Goal: Obtain resource: Obtain resource

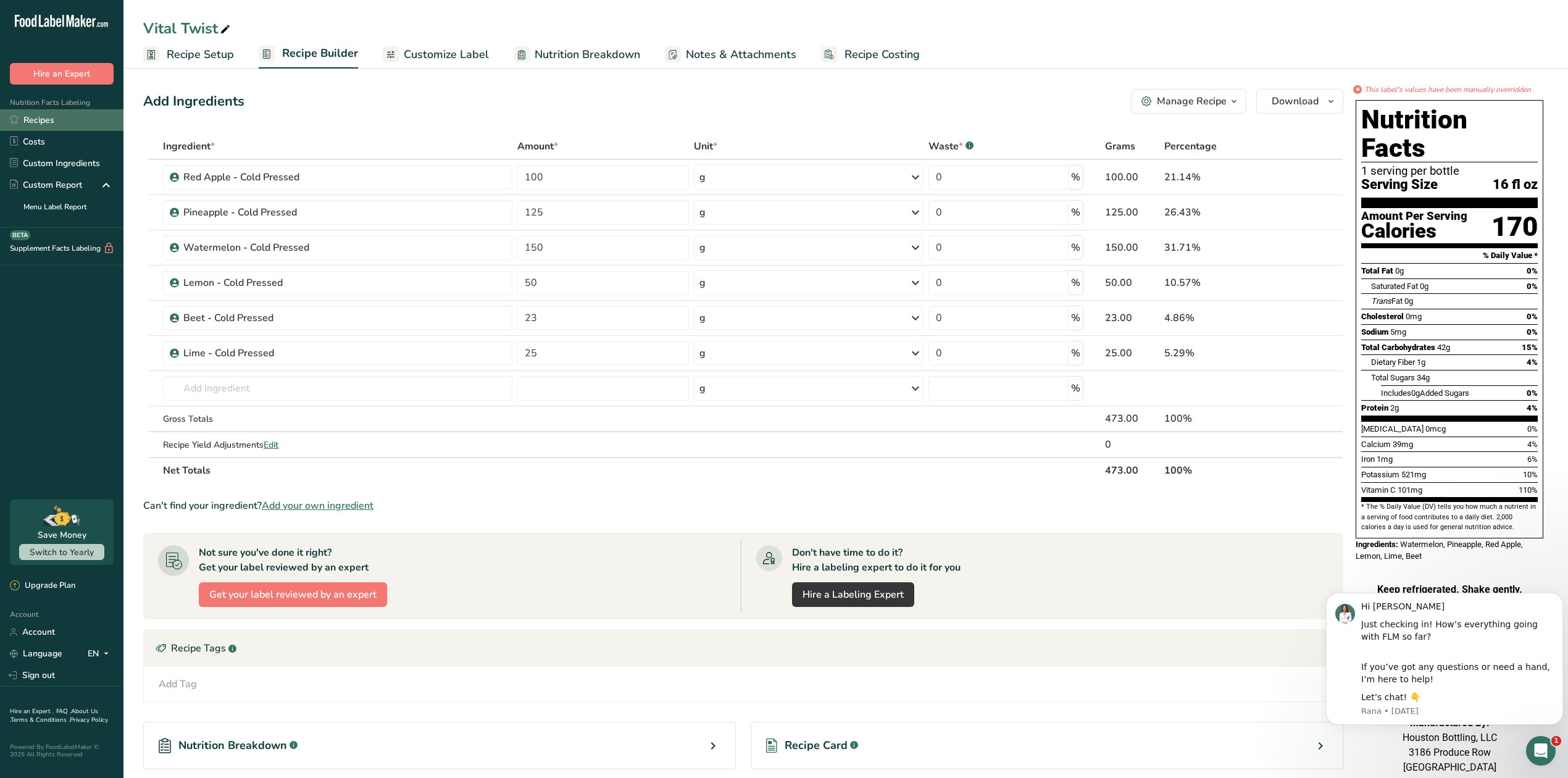
click at [79, 125] on link "Recipes" at bounding box center [61, 120] width 124 height 22
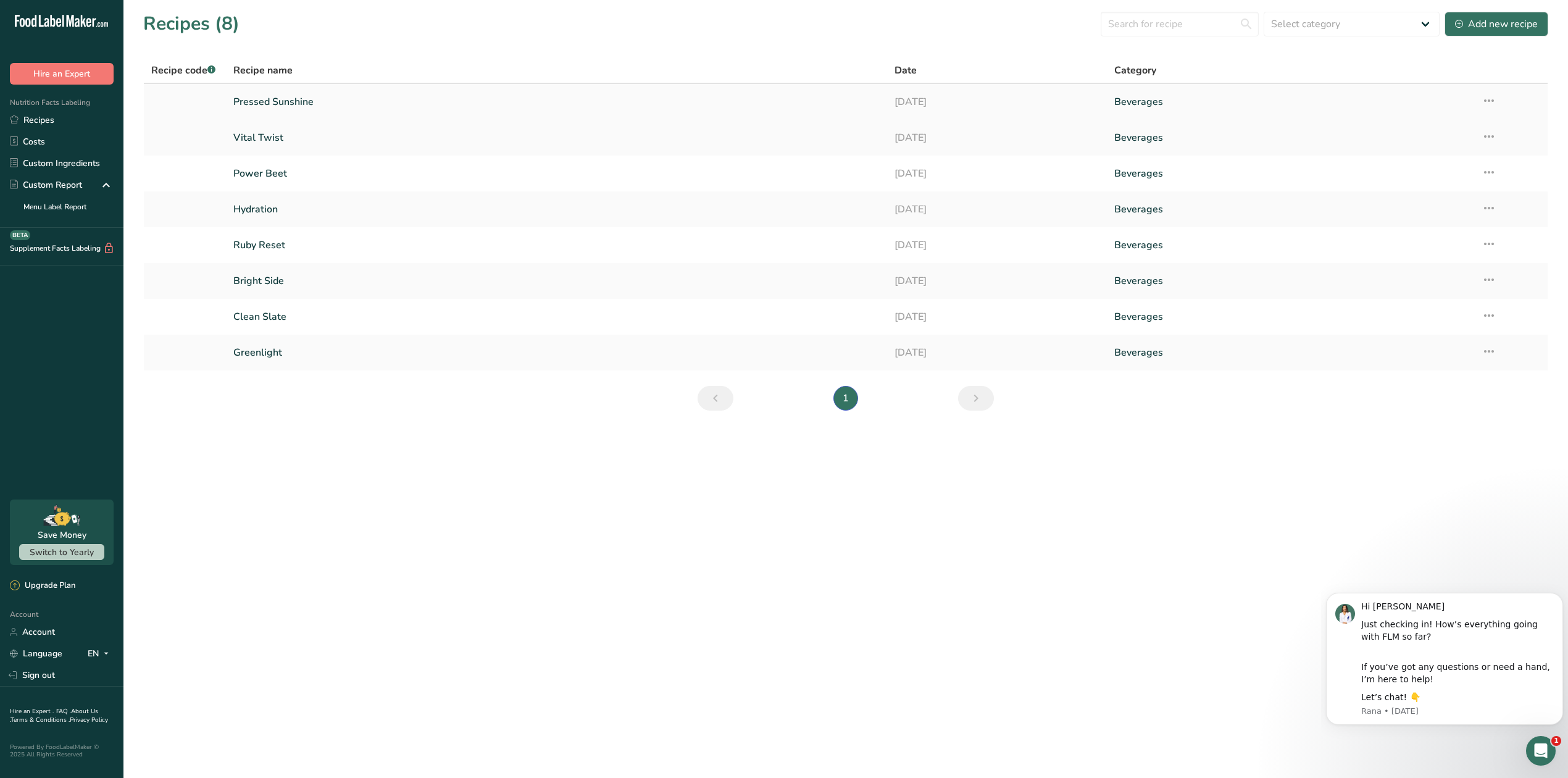
click at [306, 106] on link "Pressed Sunshine" at bounding box center [556, 102] width 646 height 26
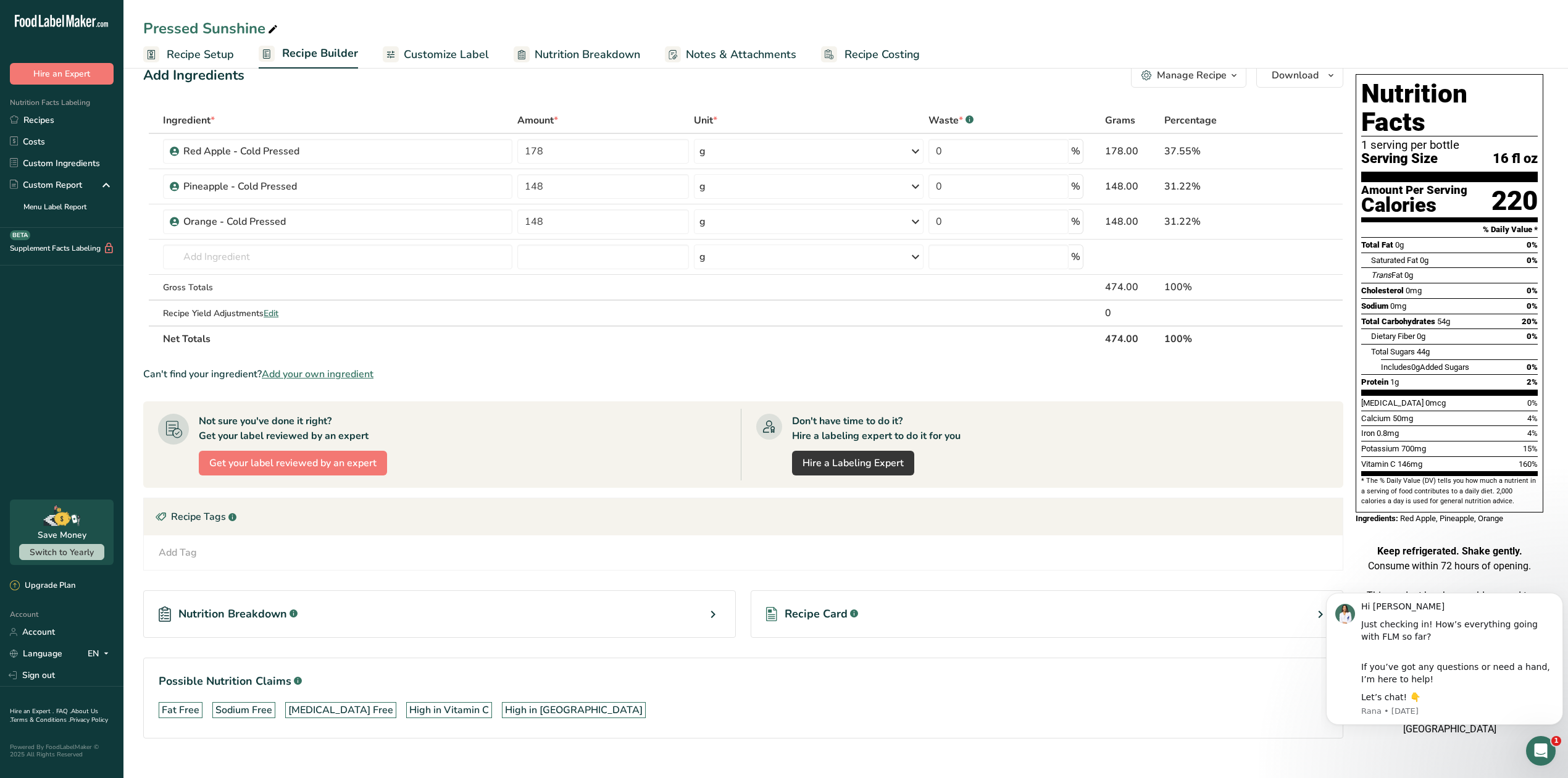
scroll to position [47, 0]
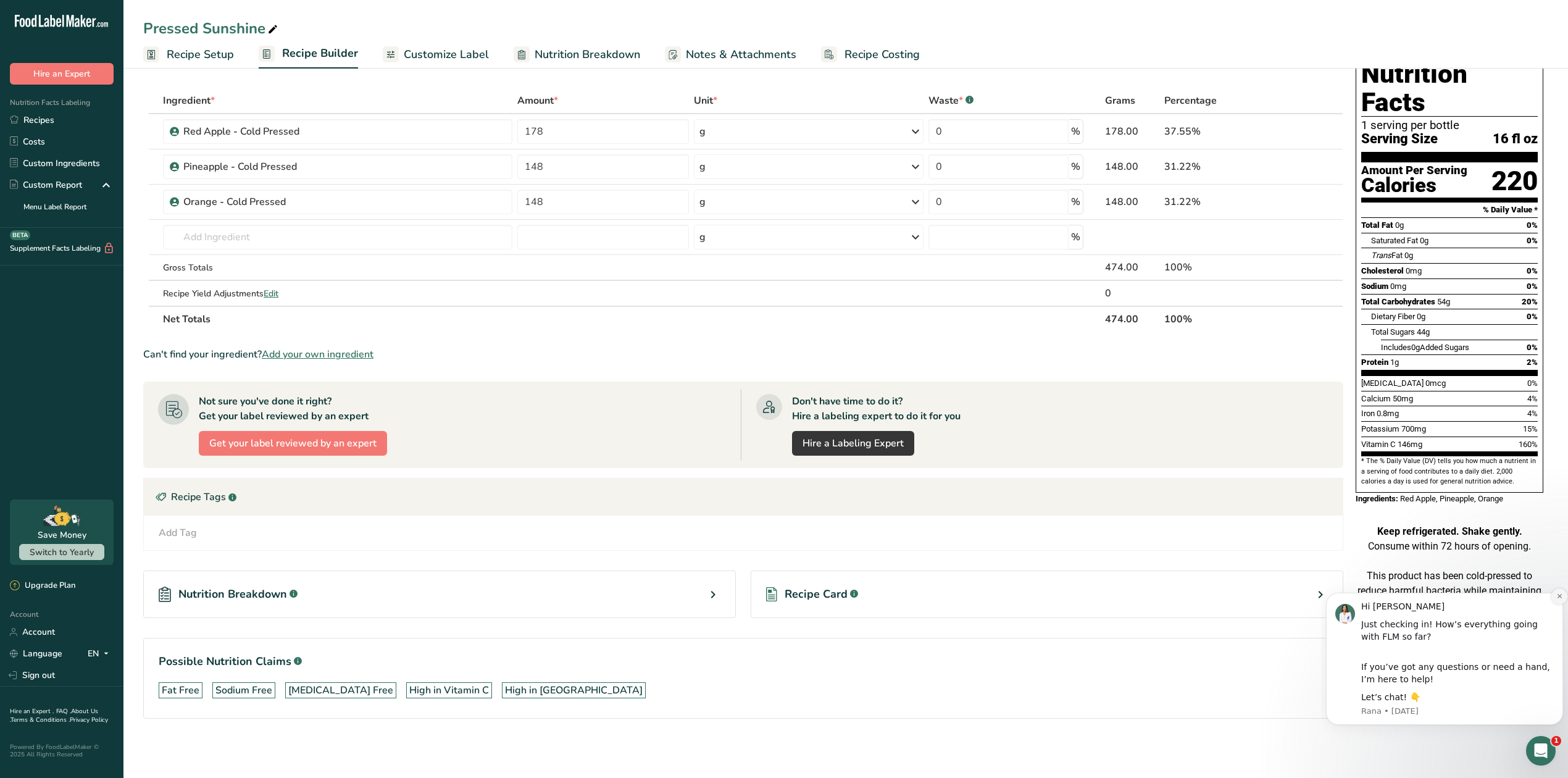
click at [1558, 597] on icon "Dismiss notification" at bounding box center [1560, 596] width 7 height 7
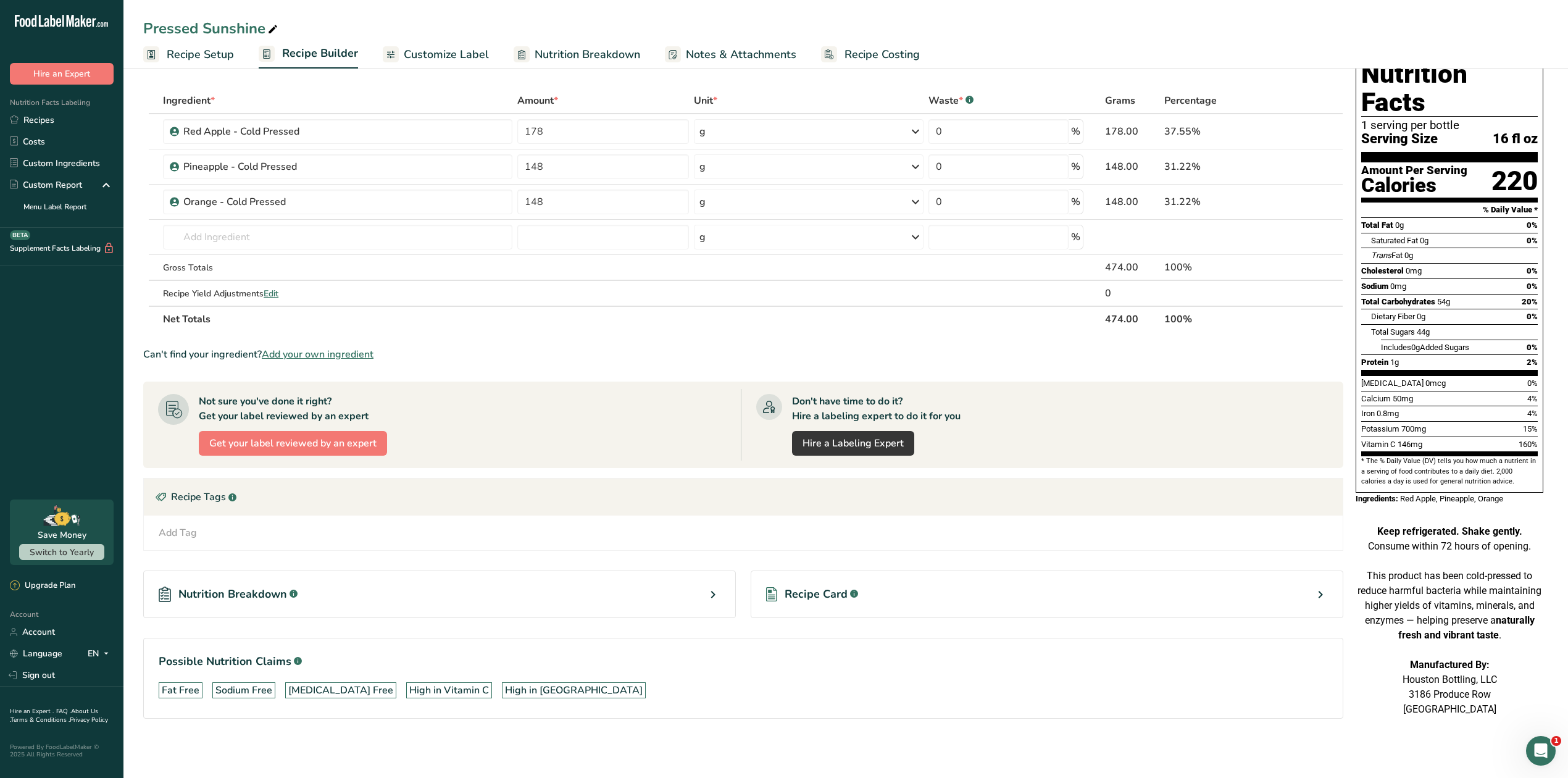
scroll to position [0, 0]
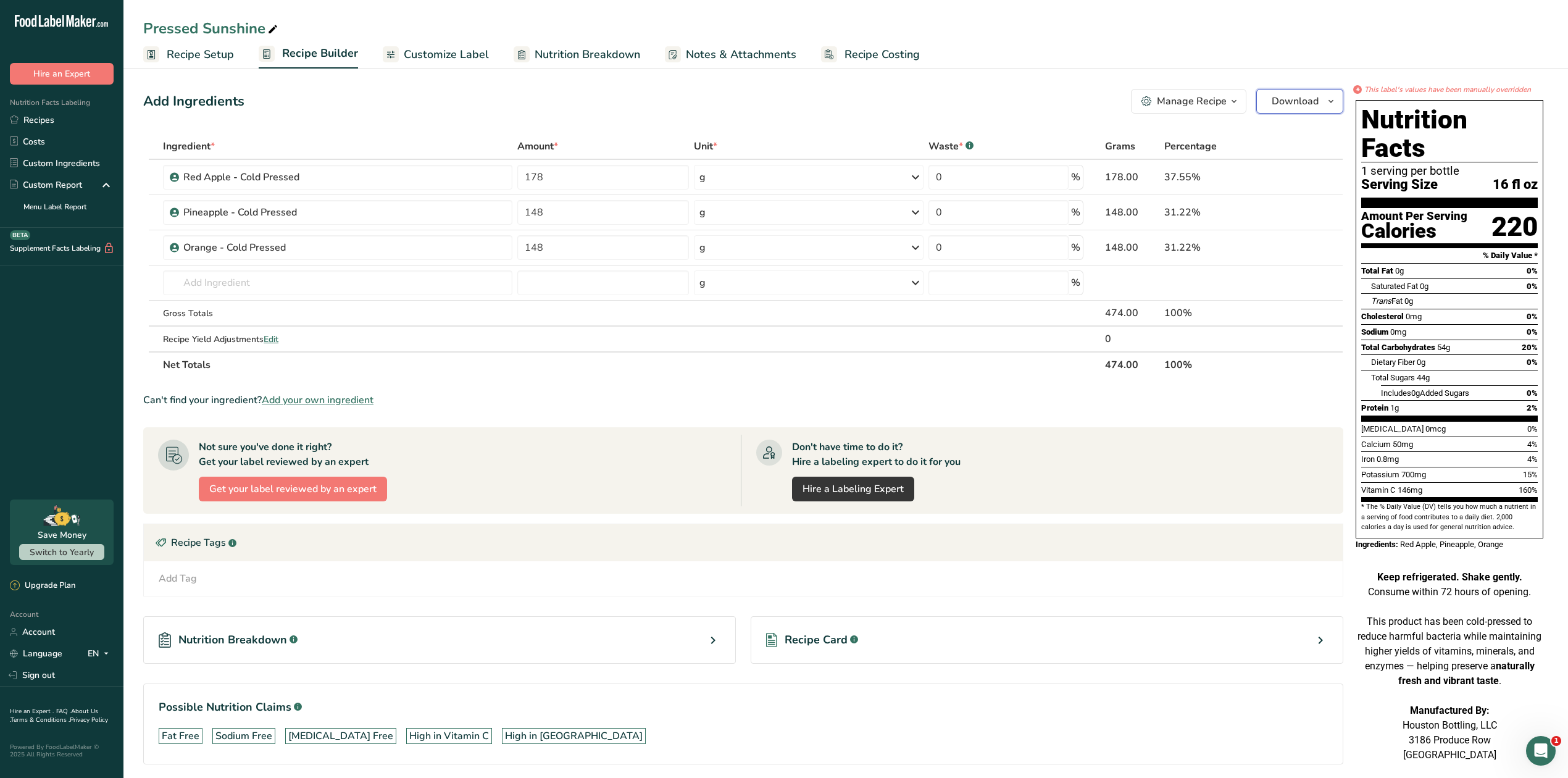
click at [1298, 101] on span "Download" at bounding box center [1295, 101] width 47 height 15
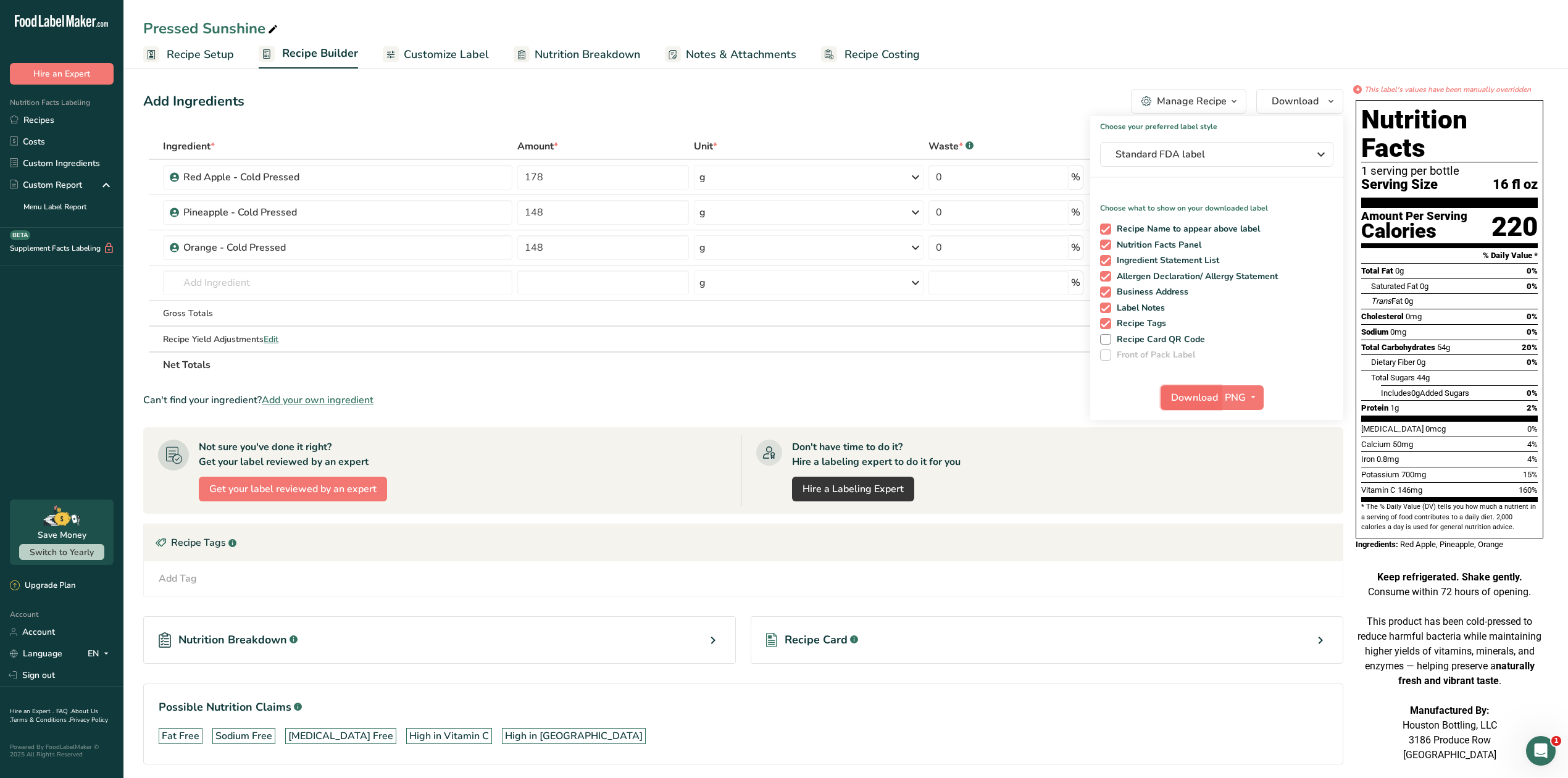
click at [1209, 400] on span "Download" at bounding box center [1195, 397] width 47 height 15
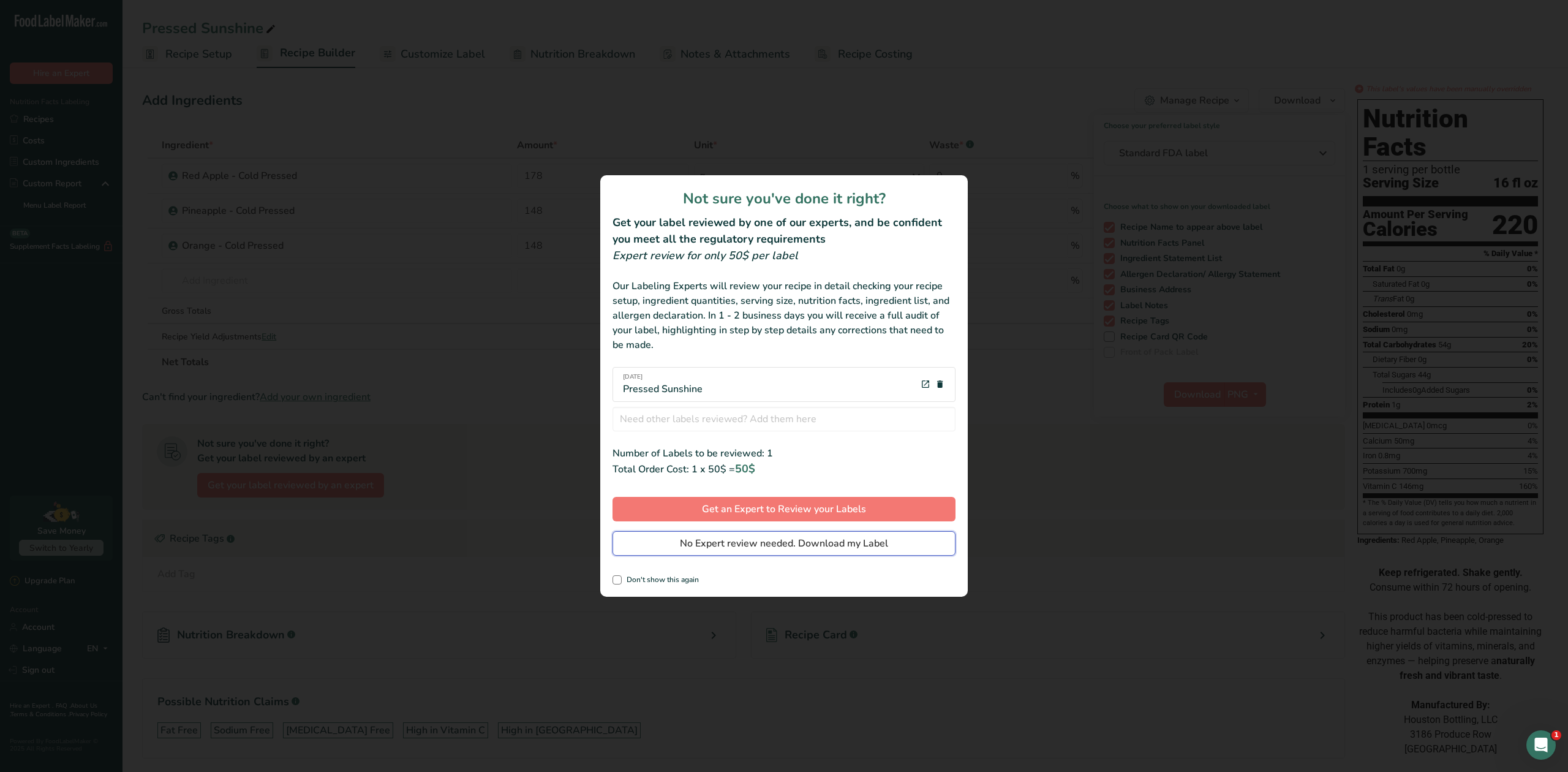
click at [766, 548] on span "No Expert review needed. Download my Label" at bounding box center [783, 543] width 208 height 15
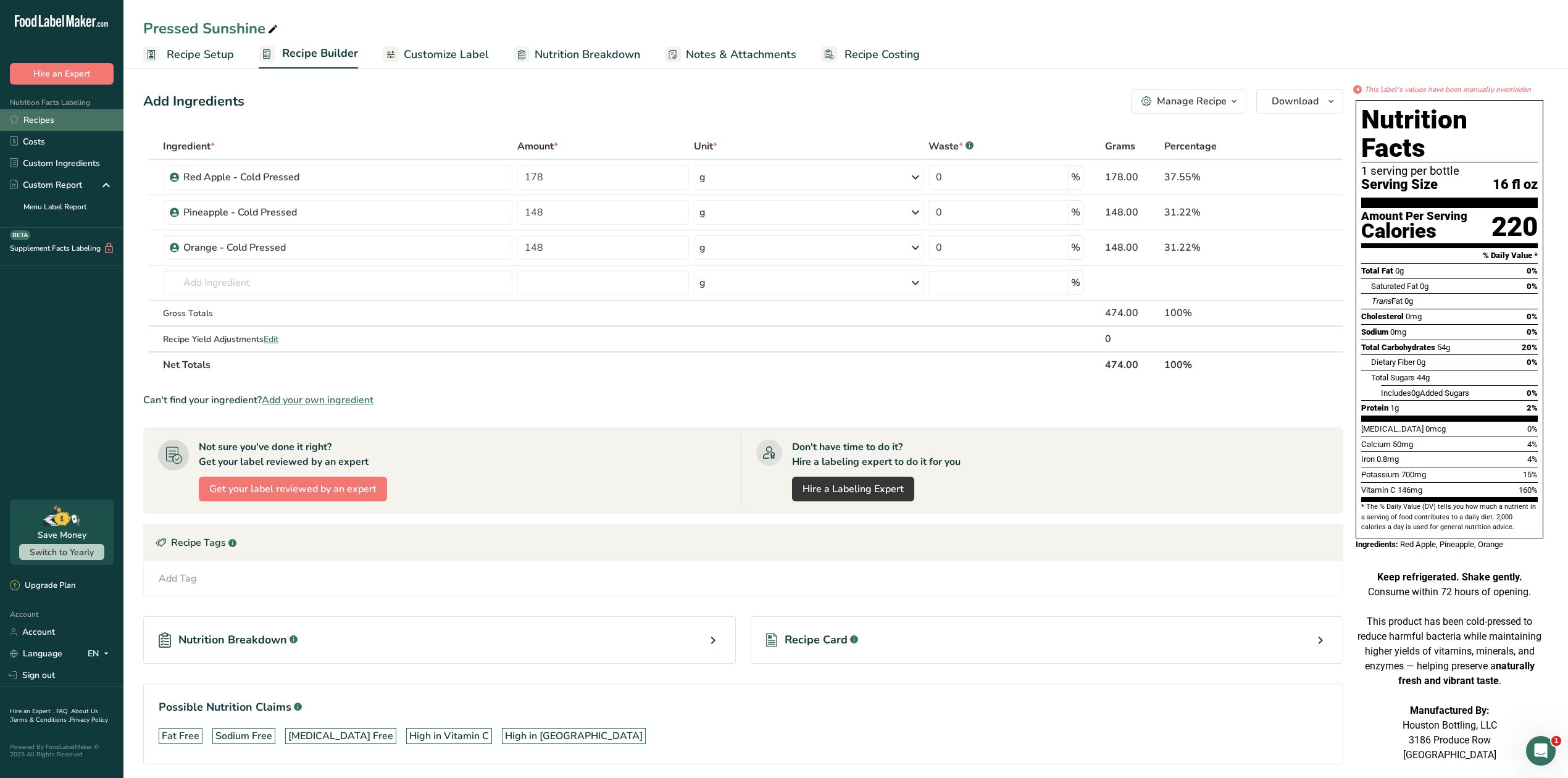
click at [56, 119] on link "Recipes" at bounding box center [61, 120] width 124 height 22
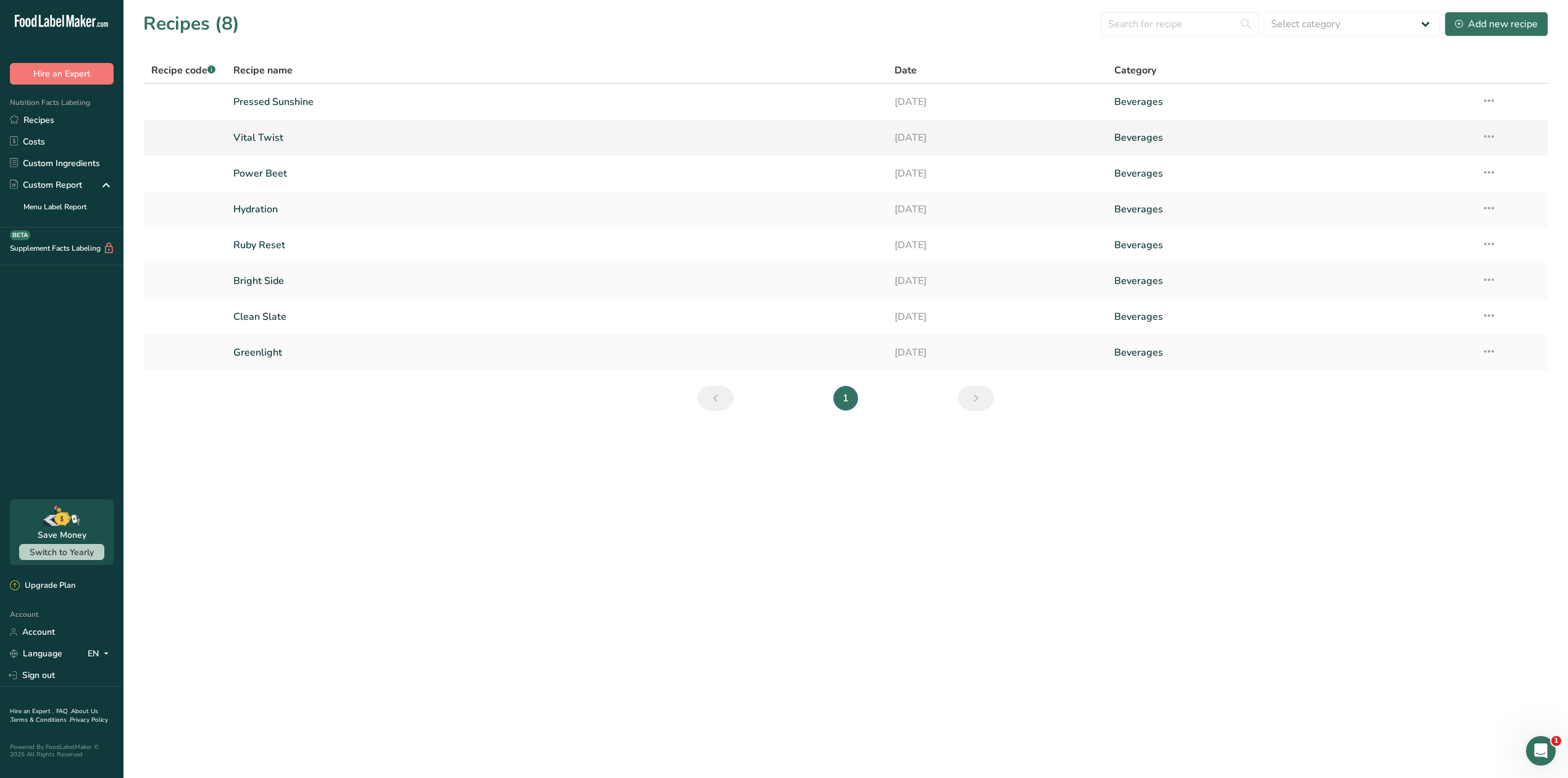
click at [1495, 136] on td "Recipe Setup Delete Recipe Duplicate Recipe Scale Recipe Save as Sub-Recipe .a-…" at bounding box center [1511, 138] width 73 height 36
click at [280, 134] on link "Vital Twist" at bounding box center [556, 138] width 646 height 26
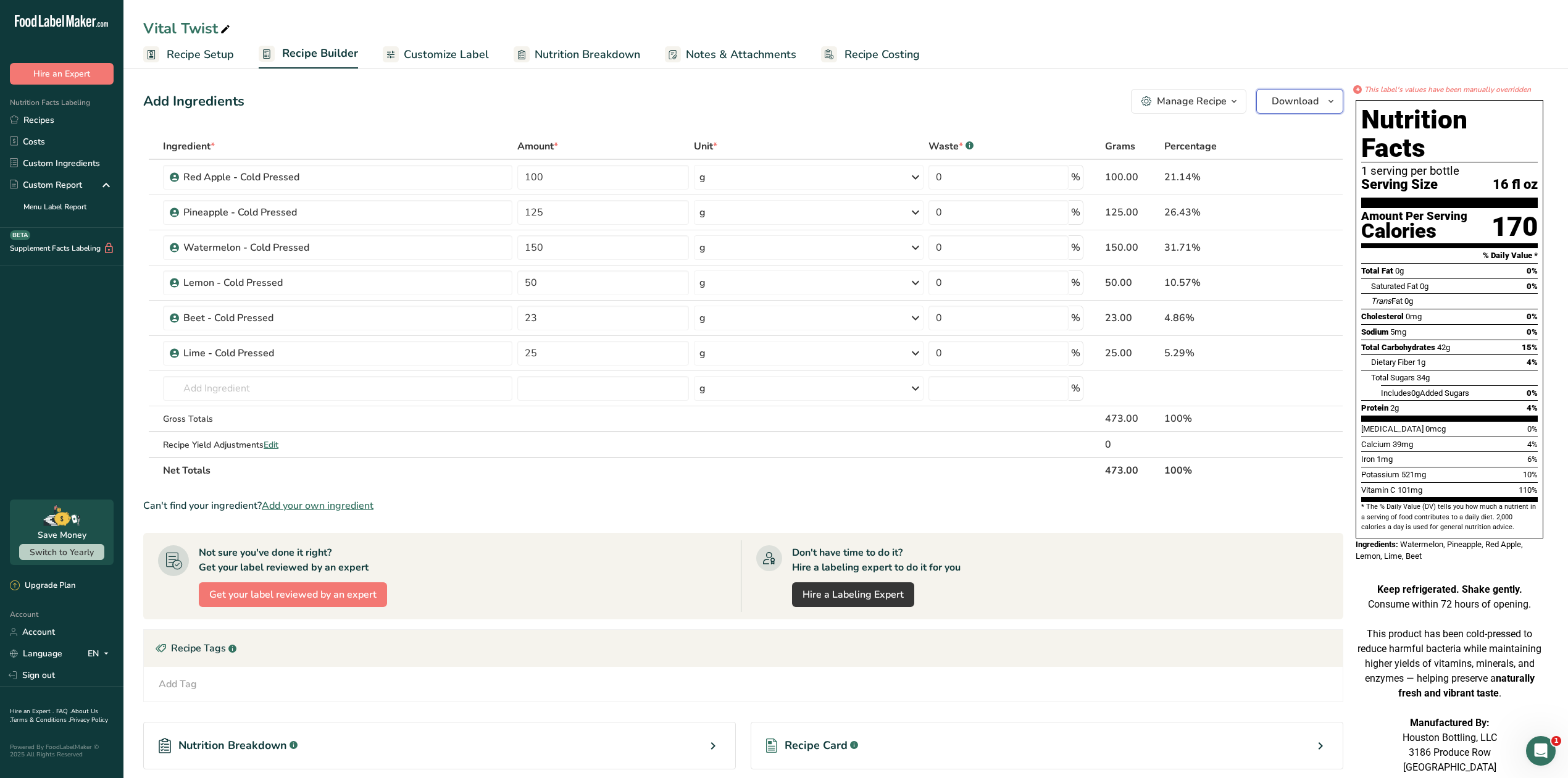
click at [1287, 102] on span "Download" at bounding box center [1295, 101] width 47 height 15
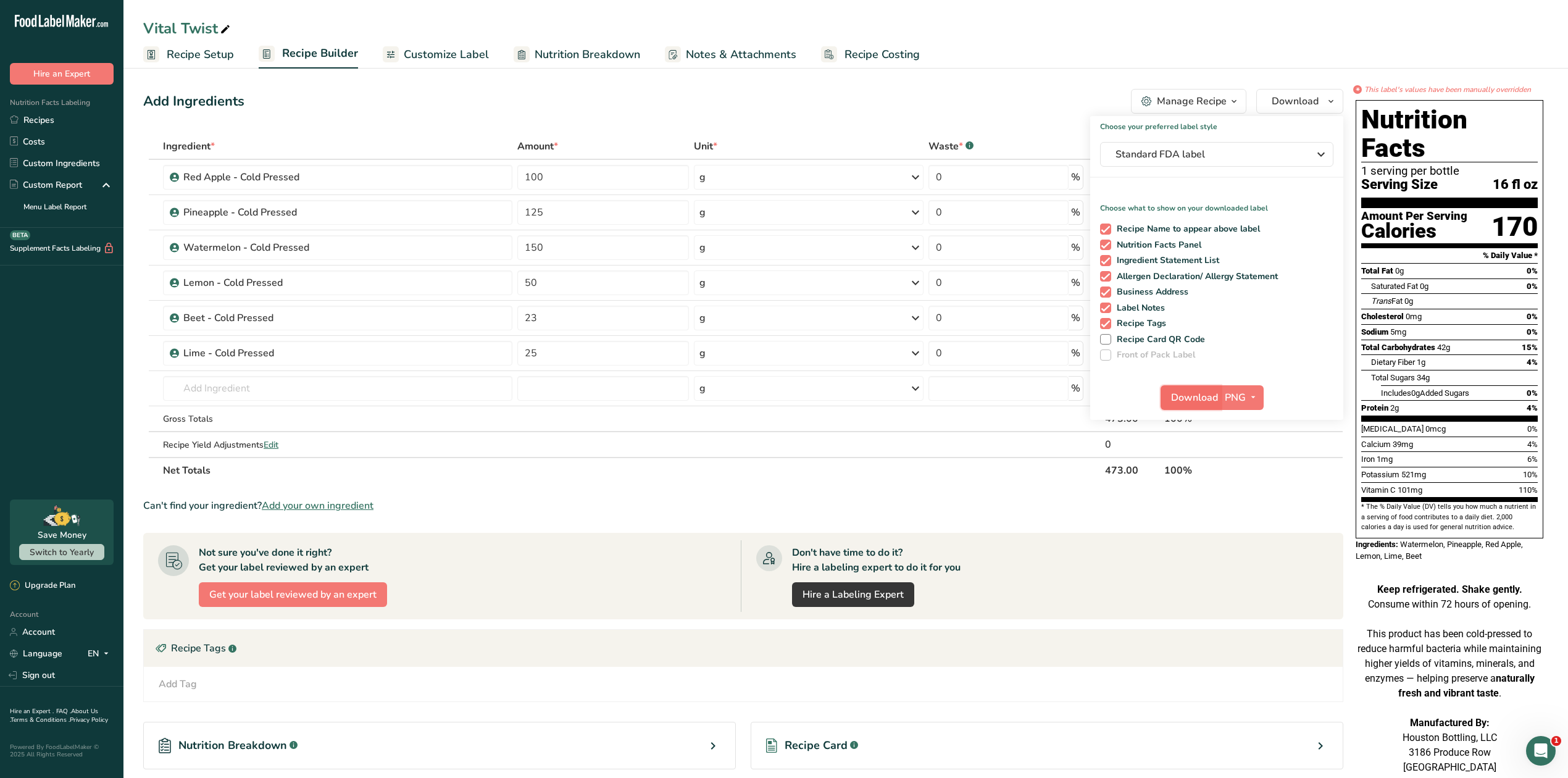
click at [1210, 393] on span "Download" at bounding box center [1195, 397] width 47 height 15
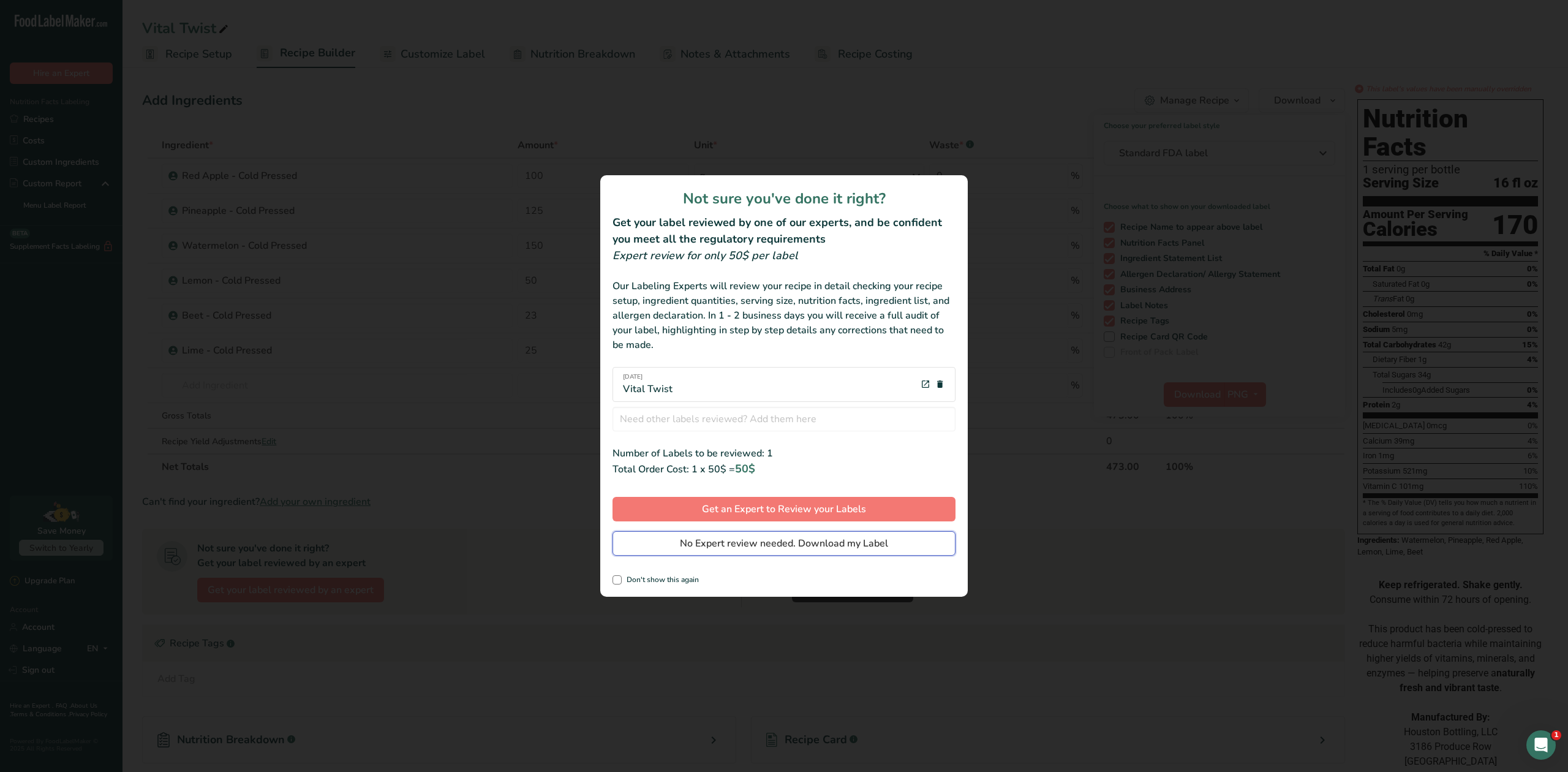
click at [678, 547] on button "No Expert review needed. Download my Label" at bounding box center [784, 543] width 343 height 25
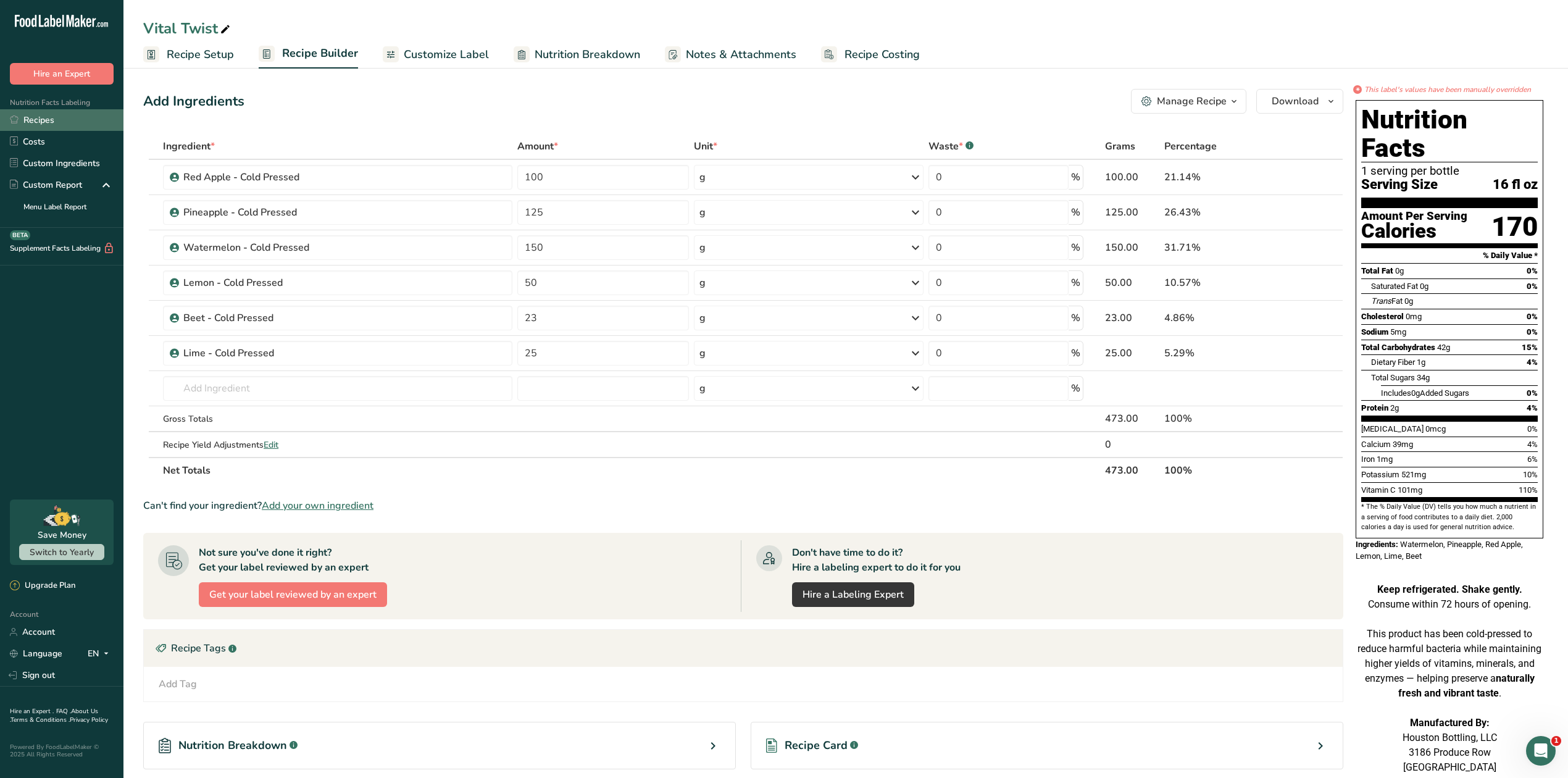
click at [47, 120] on link "Recipes" at bounding box center [61, 120] width 124 height 22
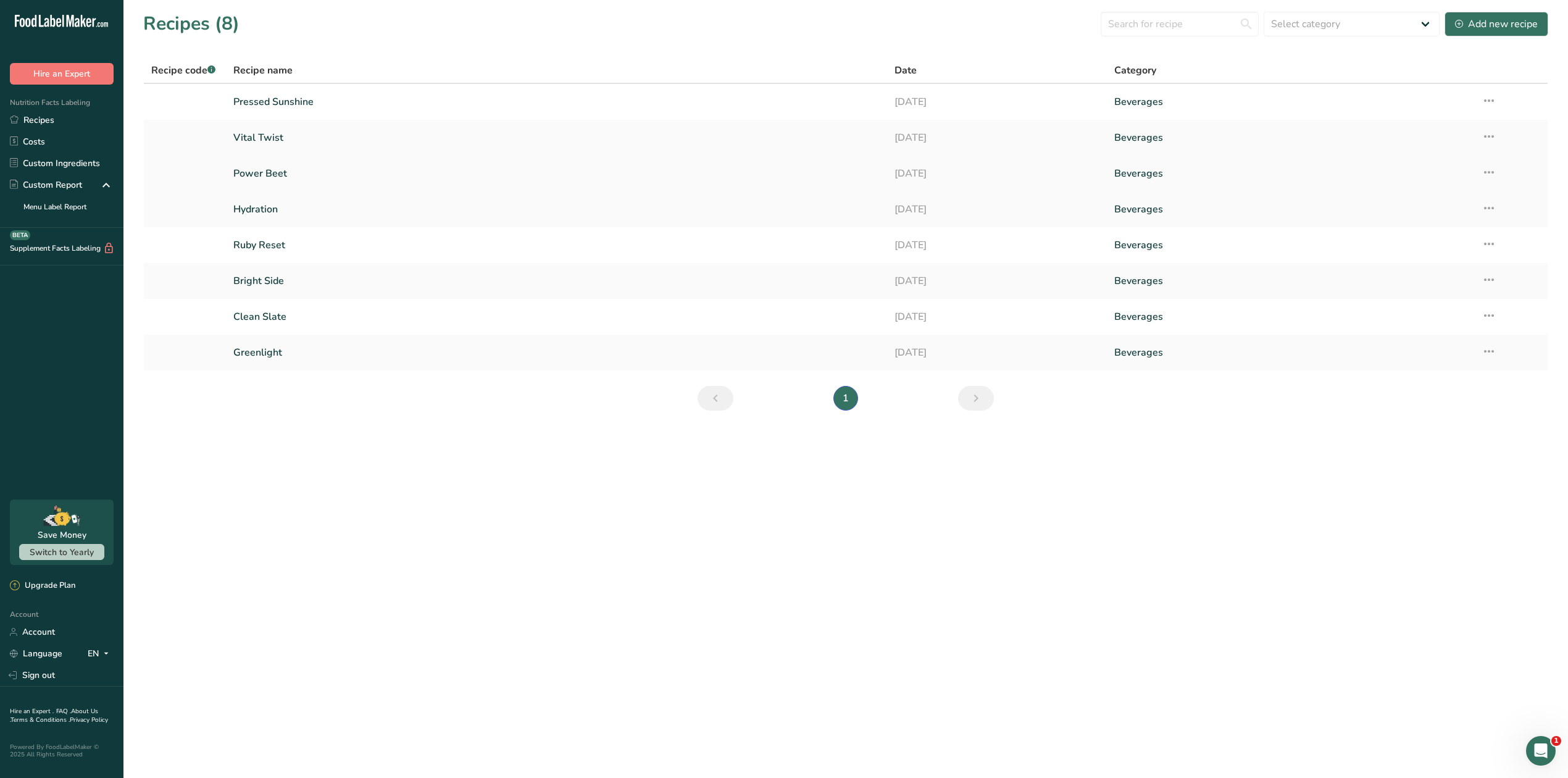
click at [259, 175] on link "Power Beet" at bounding box center [556, 173] width 646 height 26
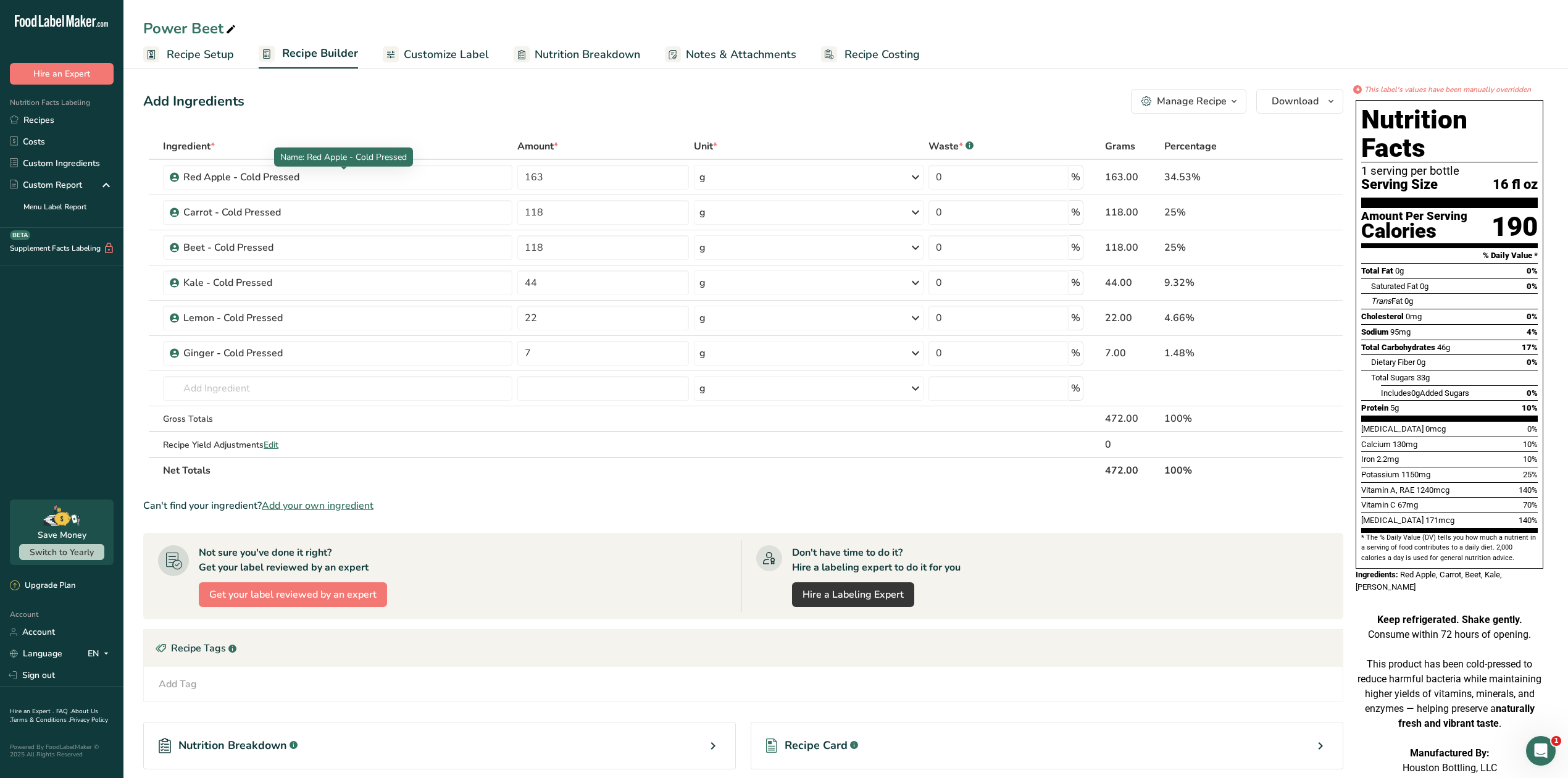
drag, startPoint x: 261, startPoint y: 176, endPoint x: 1265, endPoint y: 600, distance: 1089.9
click at [1265, 600] on div "Don't have time to do it? Hire a labeling expert to do it for you Hire a Labeli…" at bounding box center [1034, 575] width 588 height 71
click at [1331, 107] on icon "button" at bounding box center [1331, 102] width 10 height 16
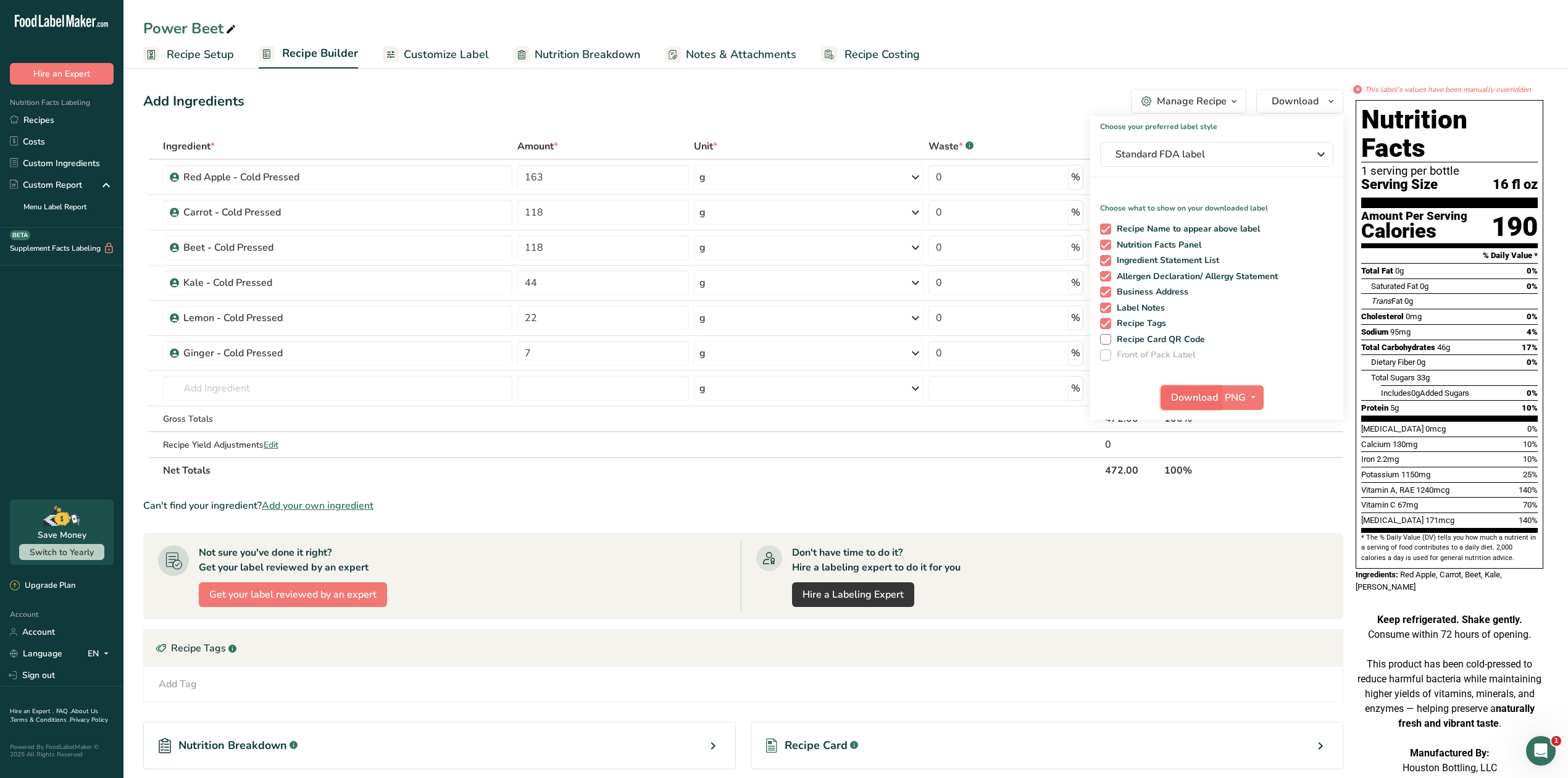
click at [1187, 399] on span "Download" at bounding box center [1195, 397] width 47 height 15
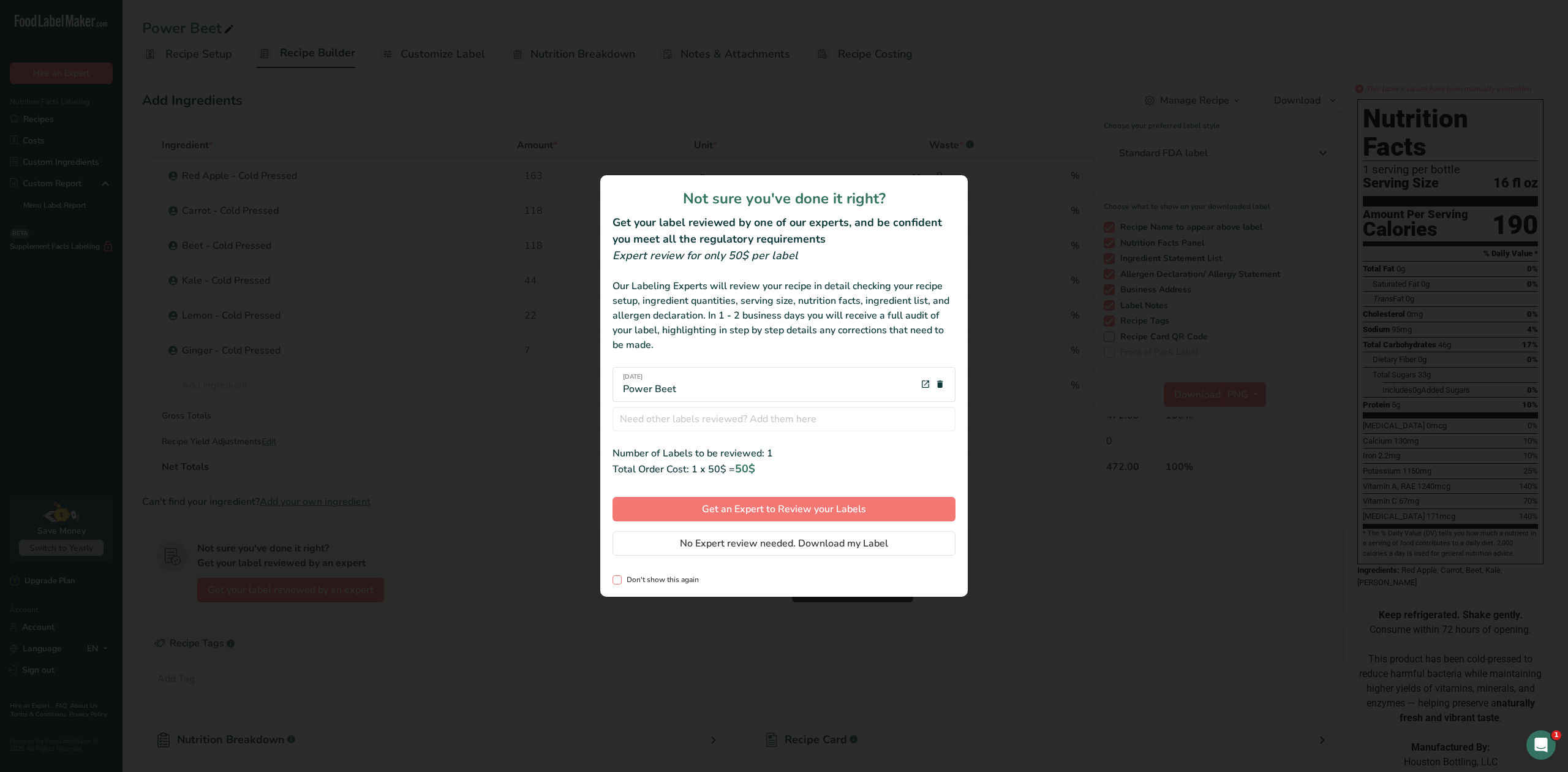
click at [622, 581] on span "Don't show this again" at bounding box center [660, 579] width 77 height 9
click at [621, 581] on input "Don't show this again" at bounding box center [616, 579] width 8 height 8
checkbox input "true"
click at [761, 546] on span "No Expert review needed. Download my Label" at bounding box center [783, 543] width 208 height 15
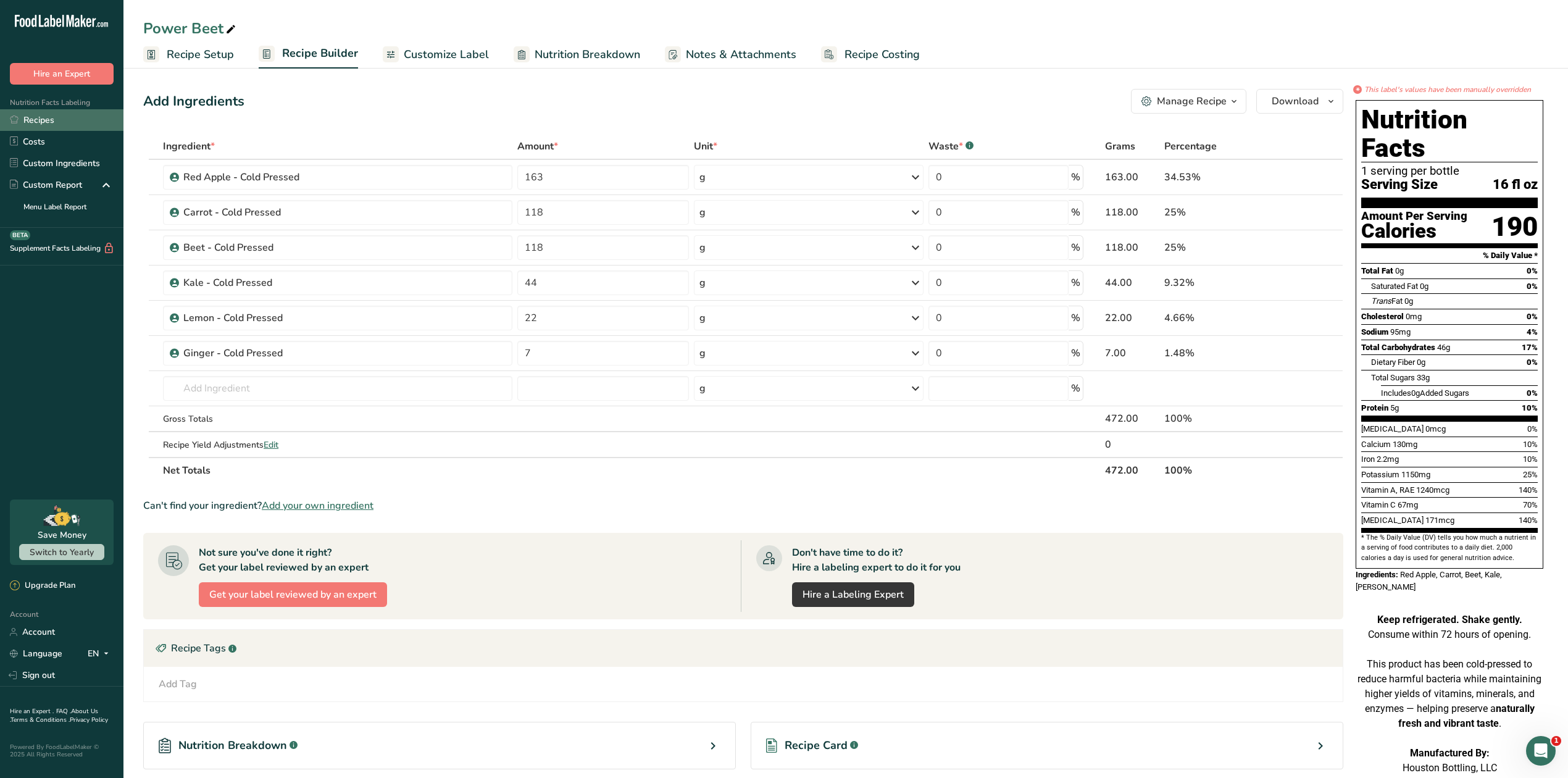
click at [36, 119] on link "Recipes" at bounding box center [61, 120] width 124 height 22
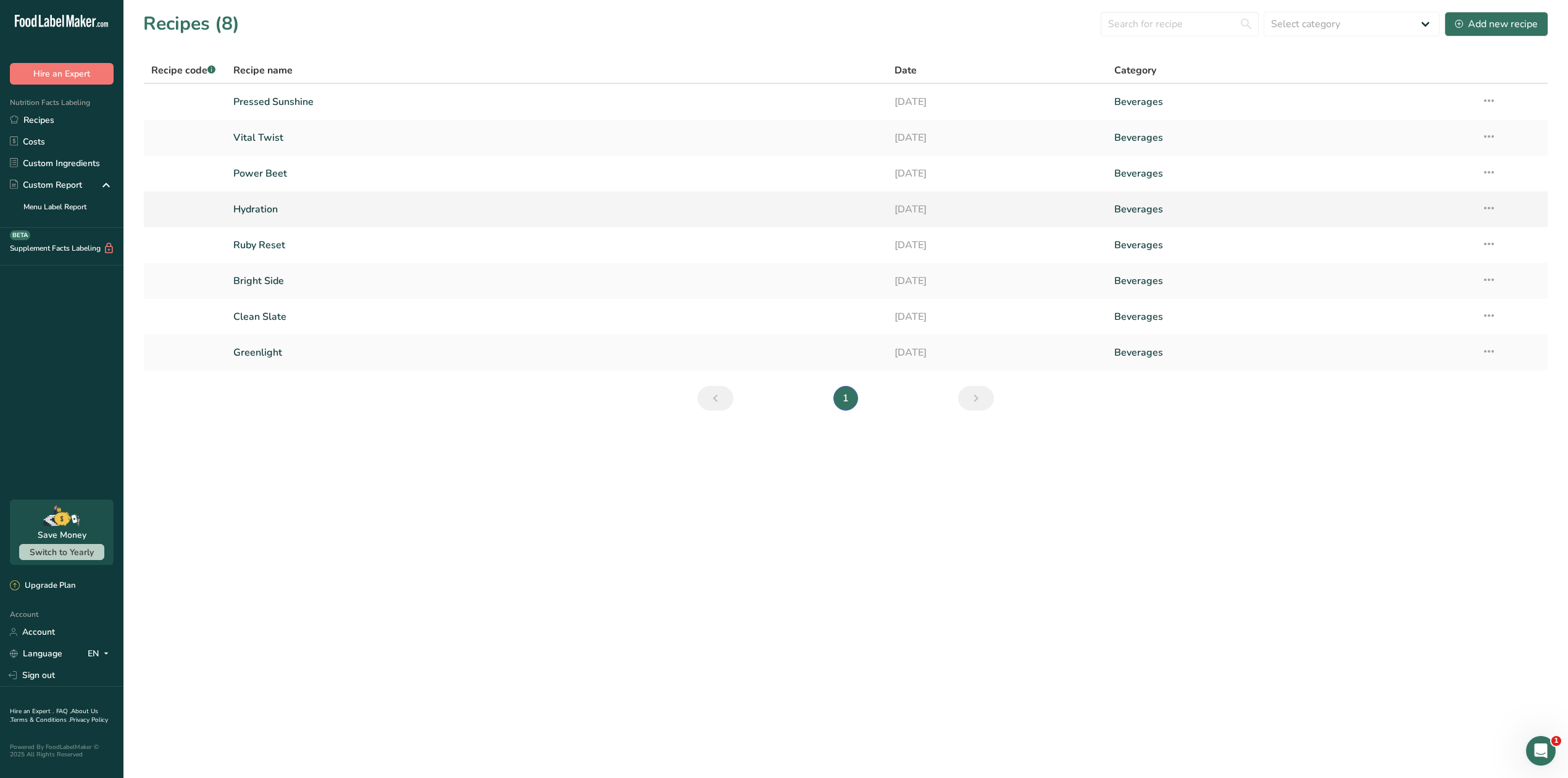
click at [265, 210] on link "Hydration" at bounding box center [556, 209] width 646 height 26
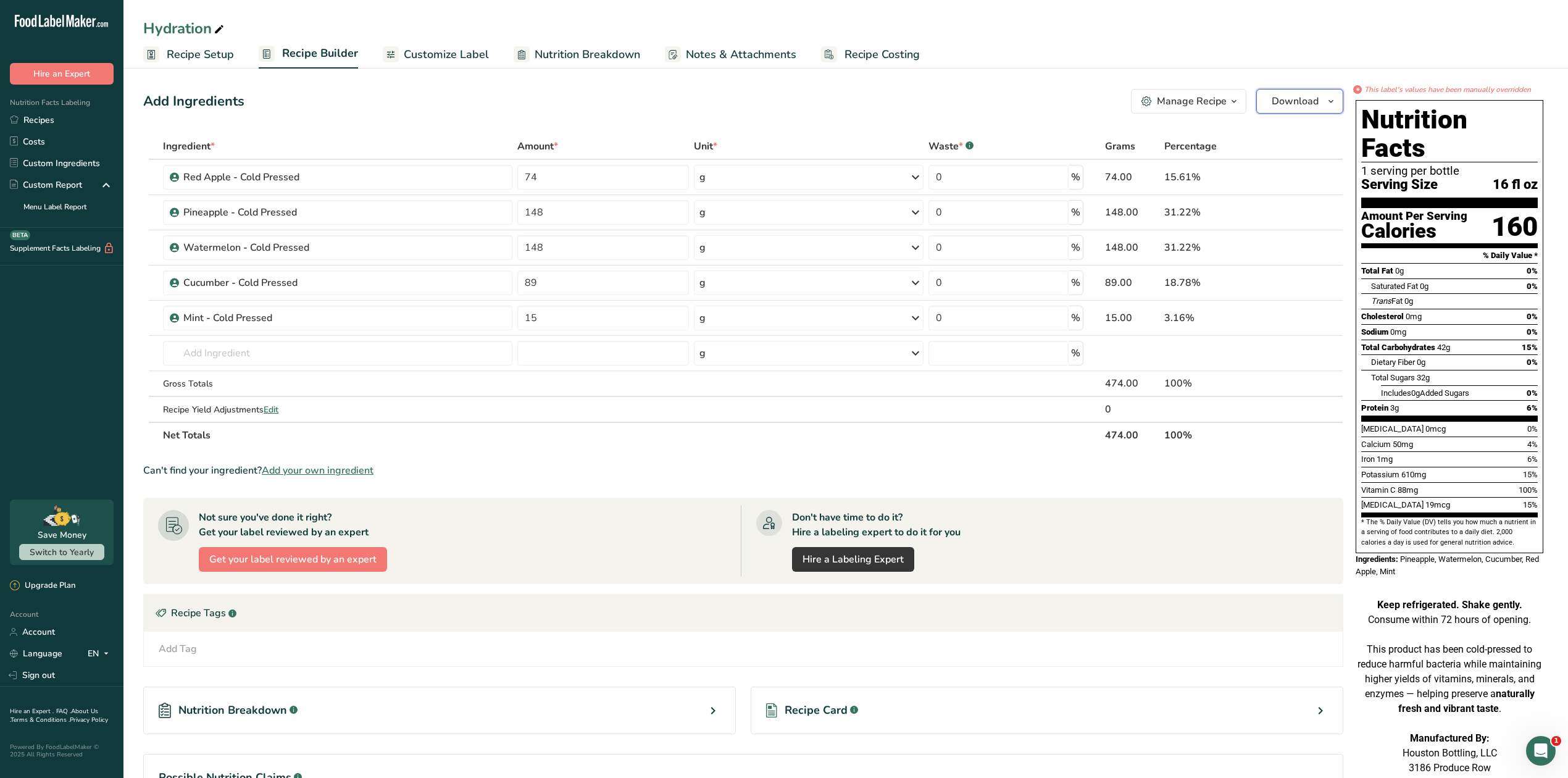
click at [1319, 101] on button "Download" at bounding box center [1299, 101] width 87 height 25
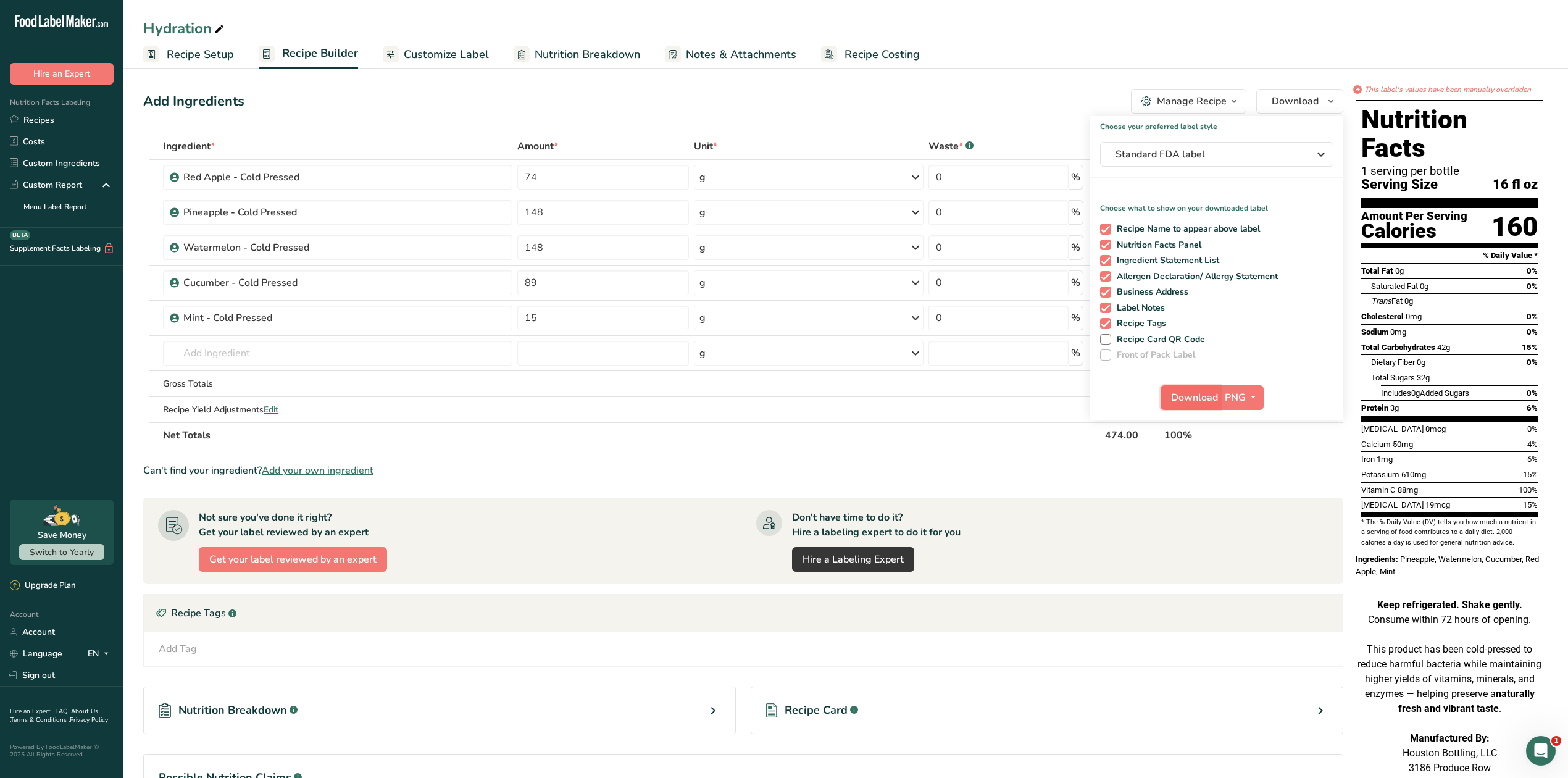
click at [1192, 395] on span "Download" at bounding box center [1195, 397] width 47 height 15
click at [47, 119] on link "Recipes" at bounding box center [61, 120] width 124 height 22
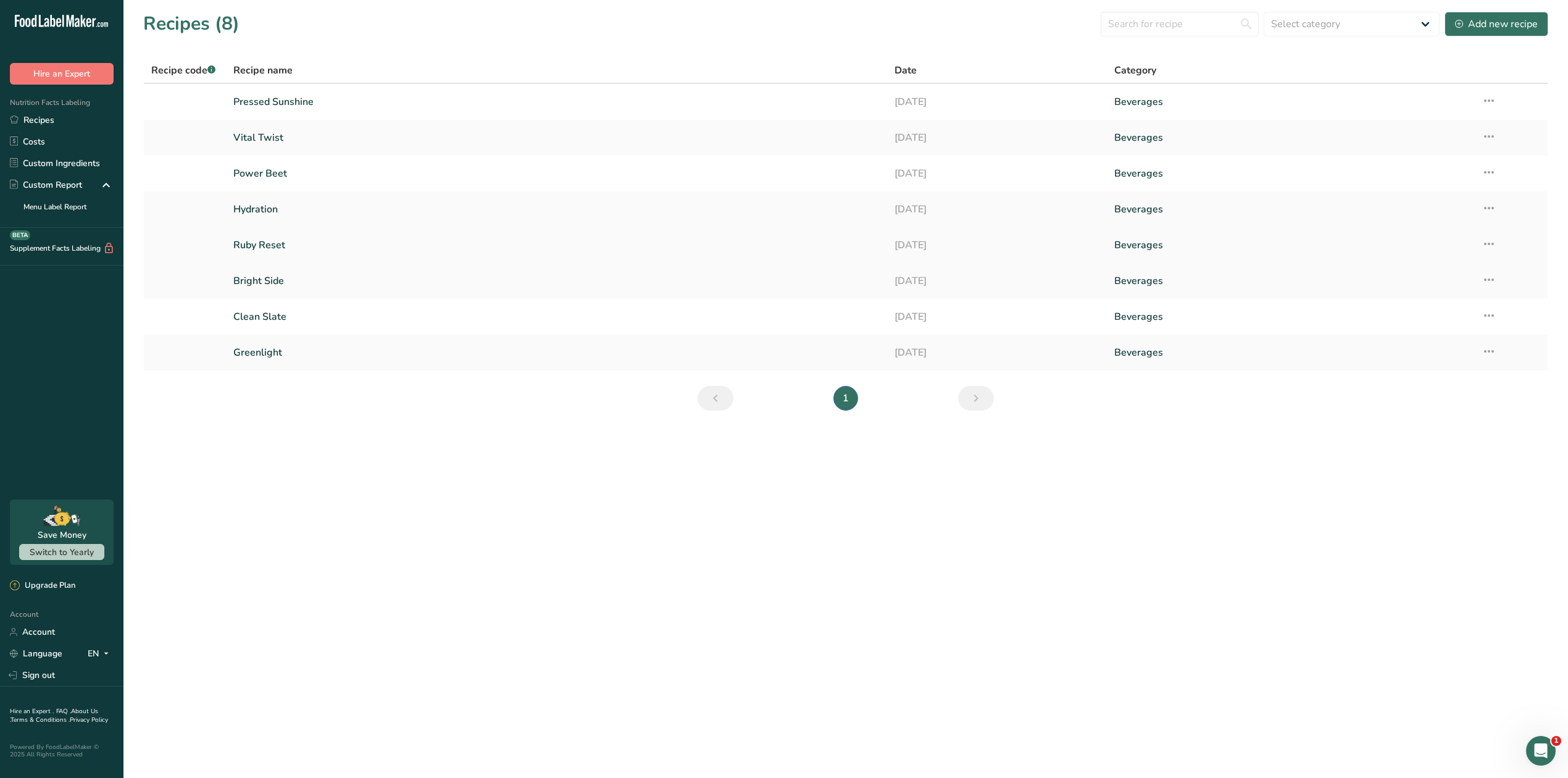
click at [245, 242] on link "Ruby Reset" at bounding box center [556, 245] width 646 height 26
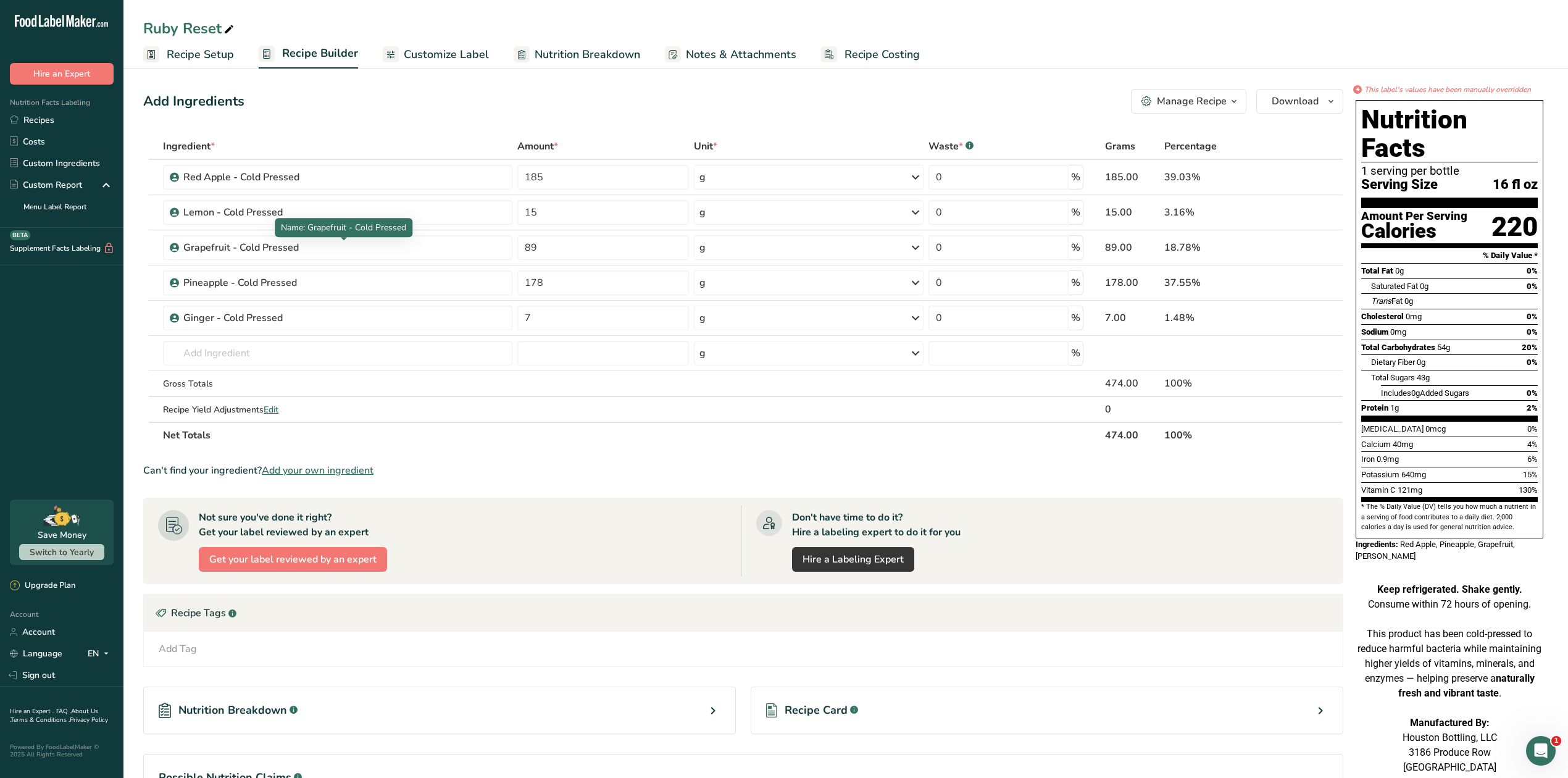
drag, startPoint x: 245, startPoint y: 242, endPoint x: 1202, endPoint y: 602, distance: 1022.5
click at [1202, 602] on div "Recipe Tags .a-a{fill:#347362;}.b-a{fill:#fff;}" at bounding box center [743, 613] width 1199 height 37
click at [1329, 102] on icon "button" at bounding box center [1331, 102] width 10 height 16
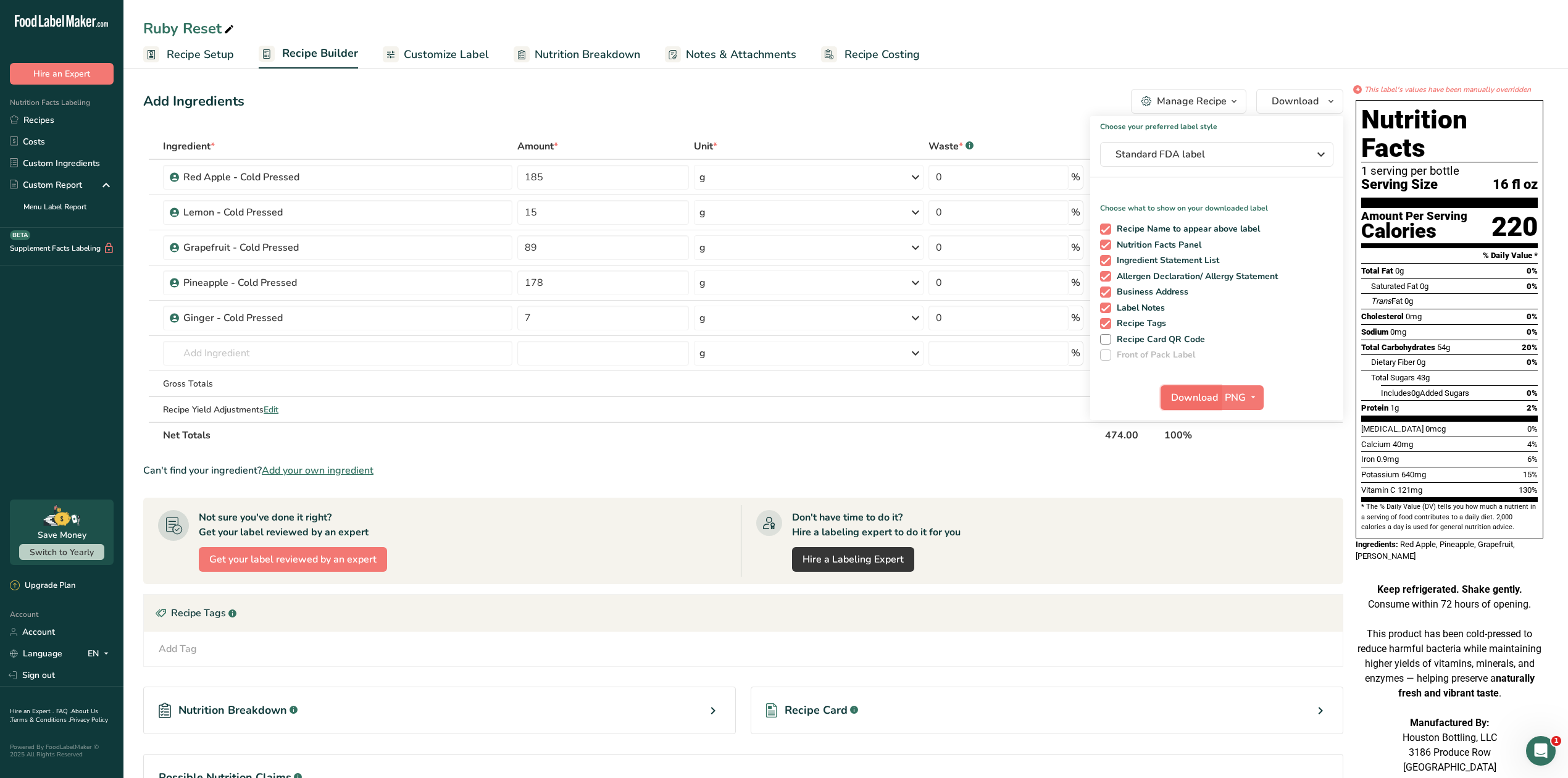
click at [1186, 403] on span "Download" at bounding box center [1195, 397] width 47 height 15
click at [49, 116] on link "Recipes" at bounding box center [61, 120] width 124 height 22
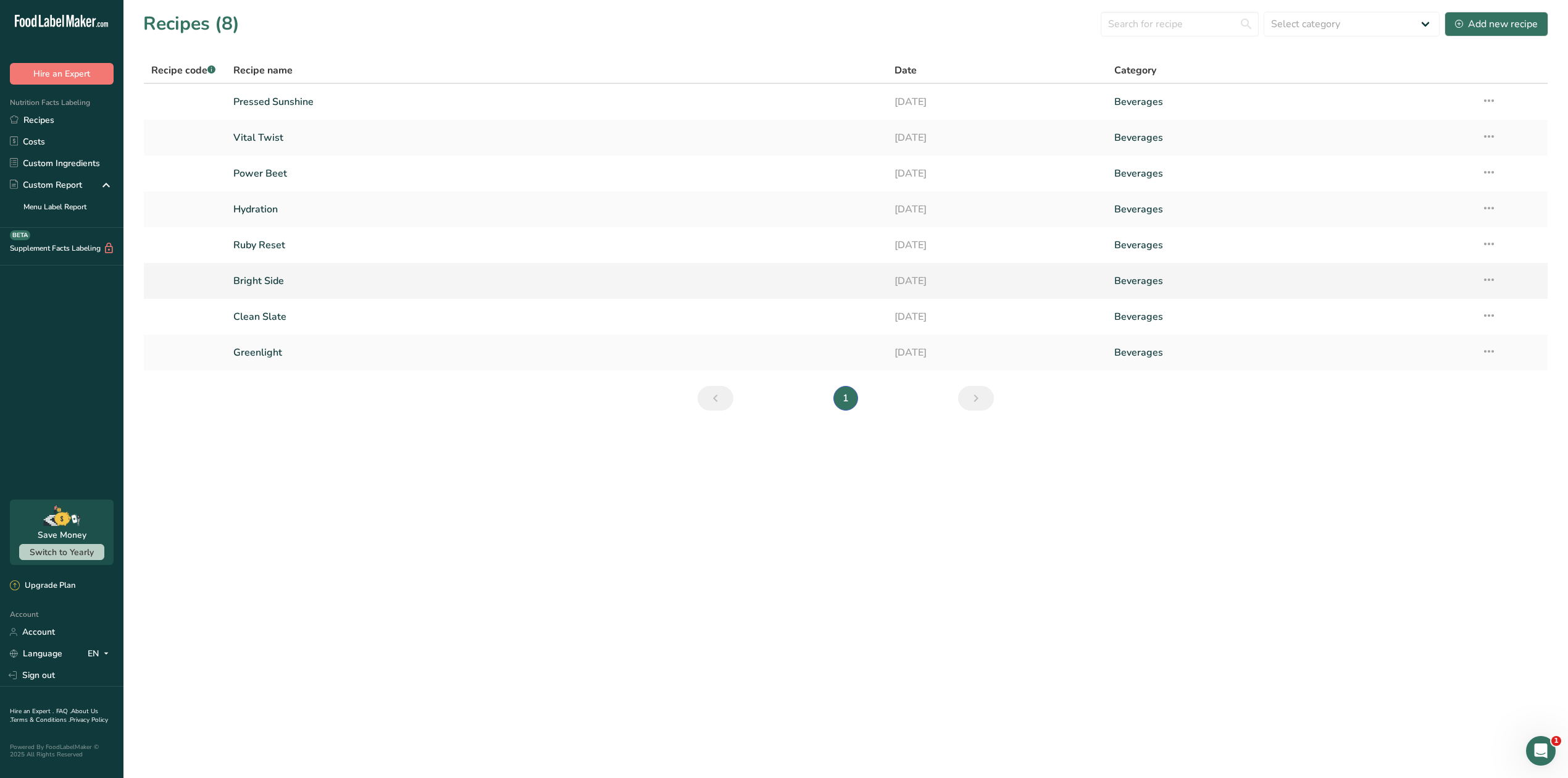
click at [263, 282] on link "Bright Side" at bounding box center [556, 280] width 646 height 26
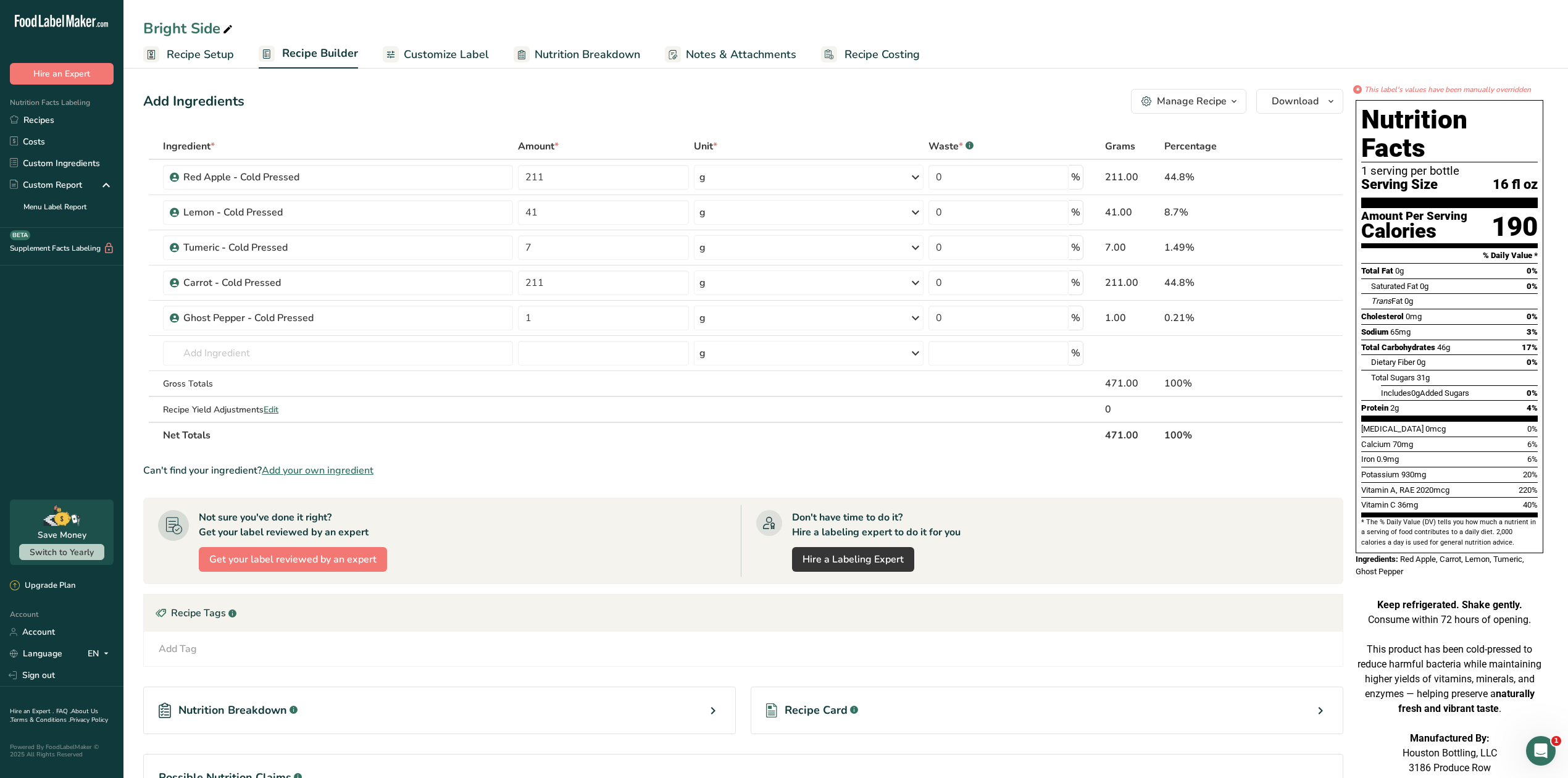
click at [1392, 642] on p "This product has been cold-pressed to reduce harmful bacteria while maintaining…" at bounding box center [1449, 678] width 188 height 74
click at [1329, 99] on icon "button" at bounding box center [1331, 102] width 10 height 16
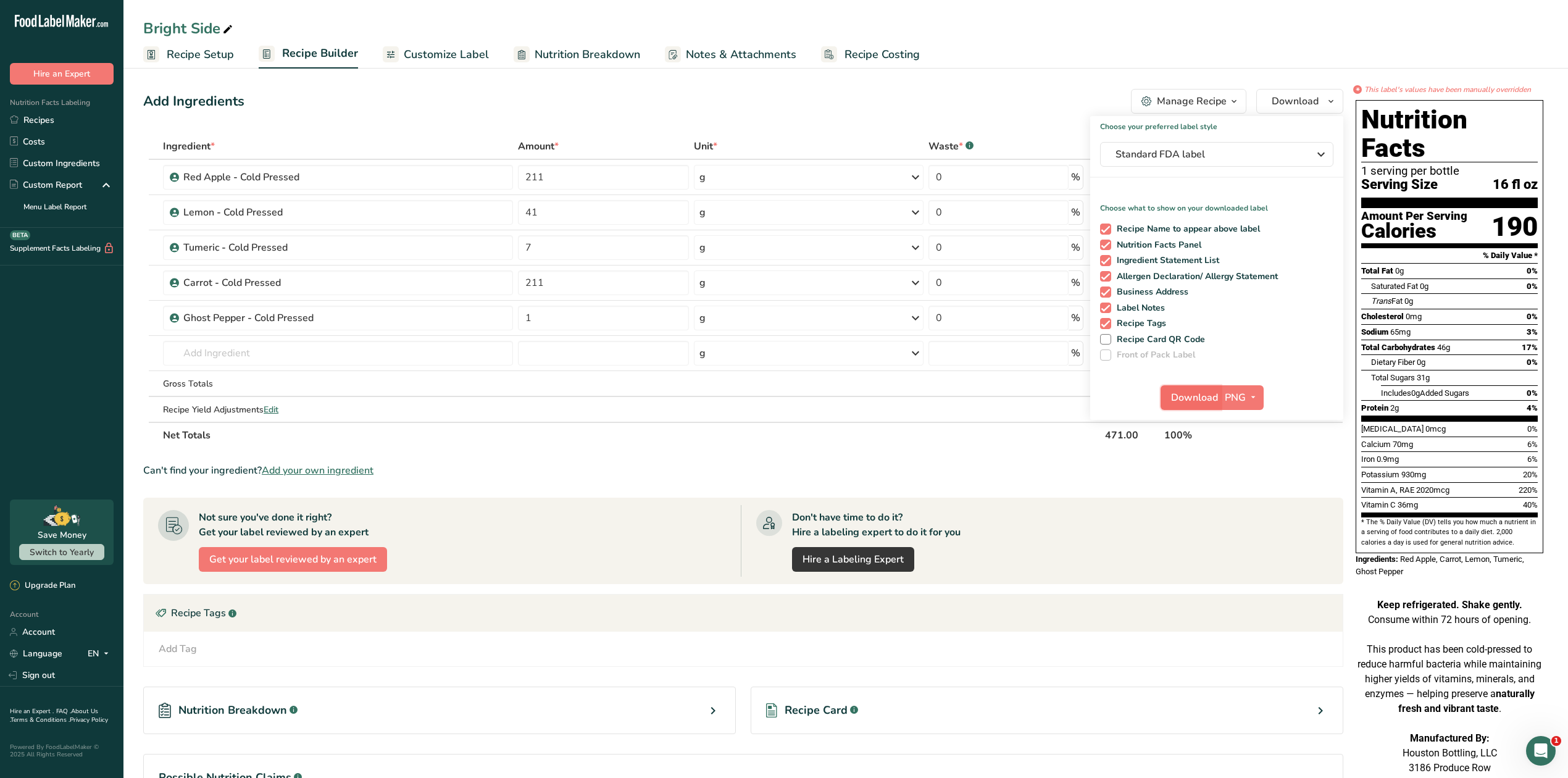
click at [1191, 394] on span "Download" at bounding box center [1195, 397] width 47 height 15
click at [66, 120] on link "Recipes" at bounding box center [61, 120] width 124 height 22
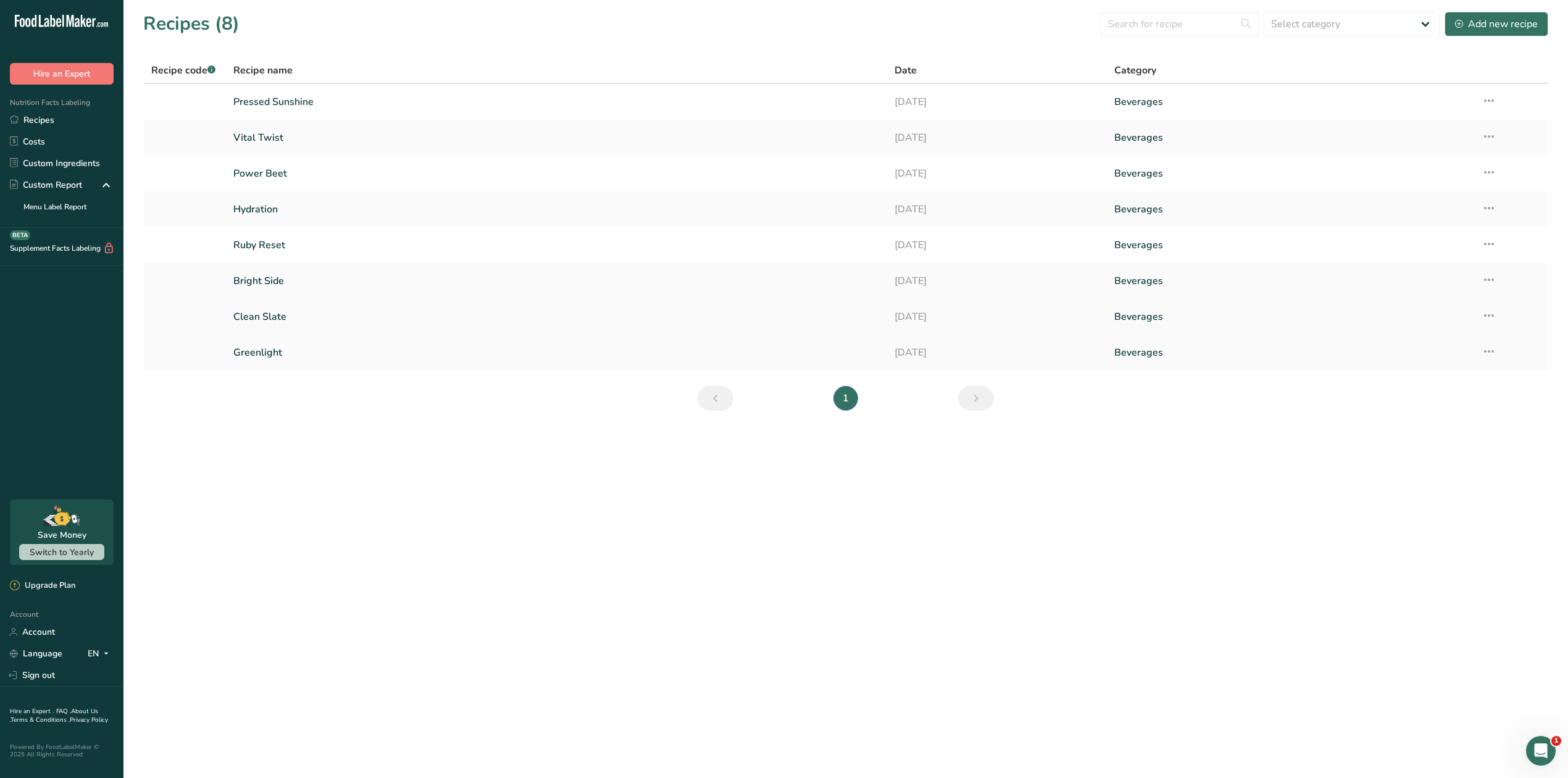
click at [267, 314] on link "Clean Slate" at bounding box center [556, 316] width 646 height 26
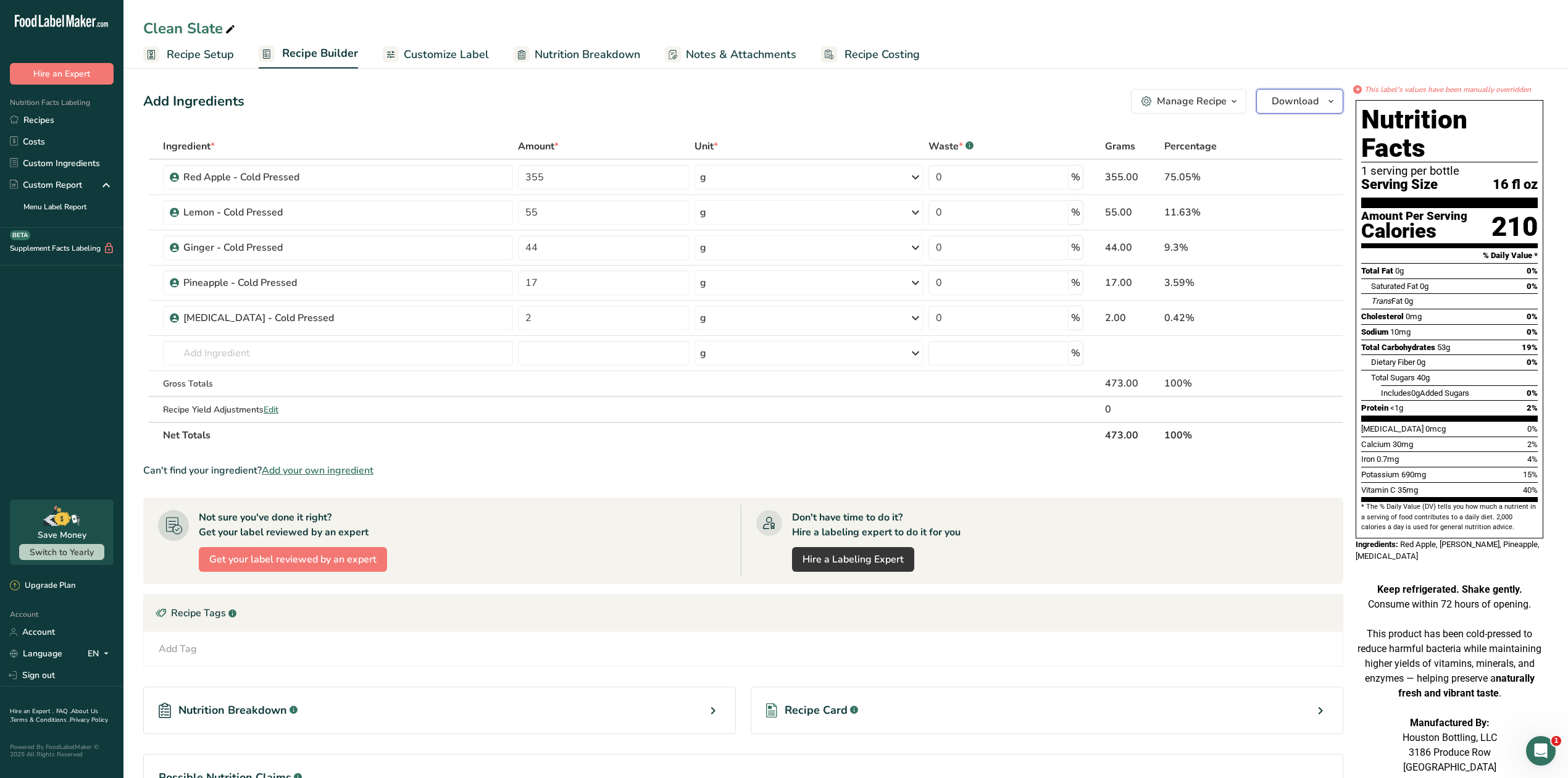
click at [1301, 96] on span "Download" at bounding box center [1295, 101] width 47 height 15
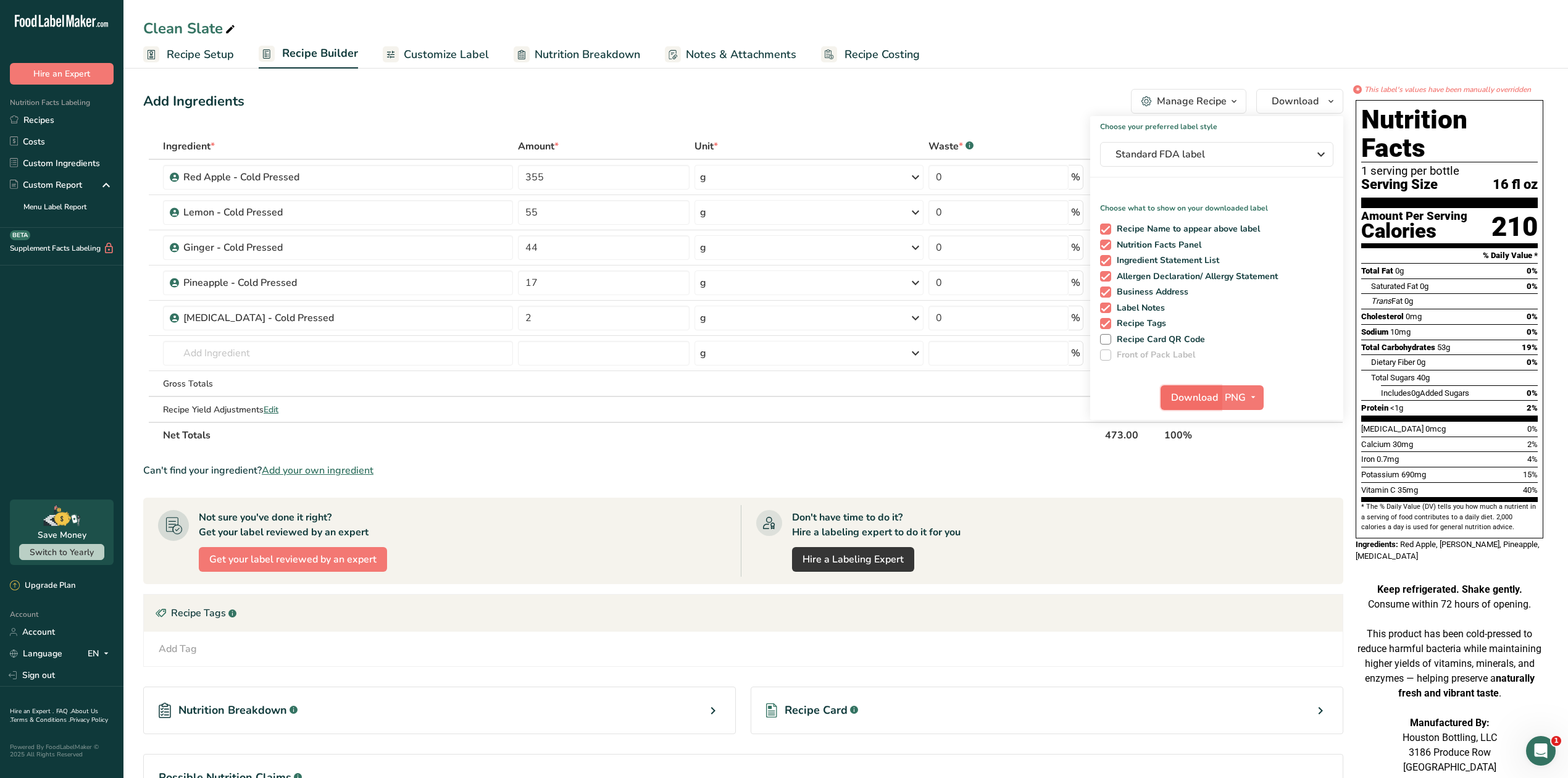
click at [1176, 396] on span "Download" at bounding box center [1195, 397] width 47 height 15
click at [42, 119] on link "Recipes" at bounding box center [61, 120] width 124 height 22
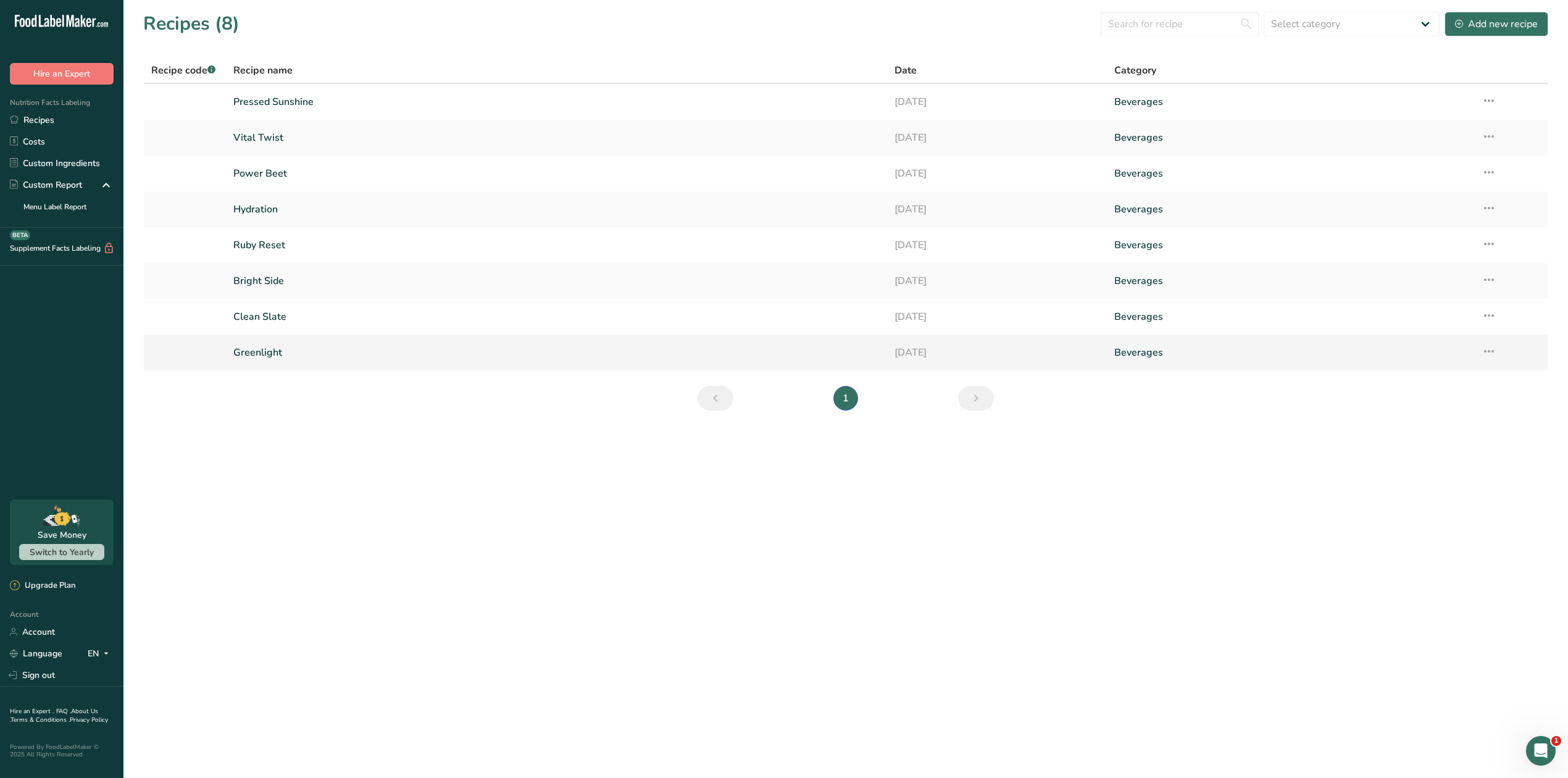
click at [265, 352] on link "Greenlight" at bounding box center [556, 352] width 646 height 26
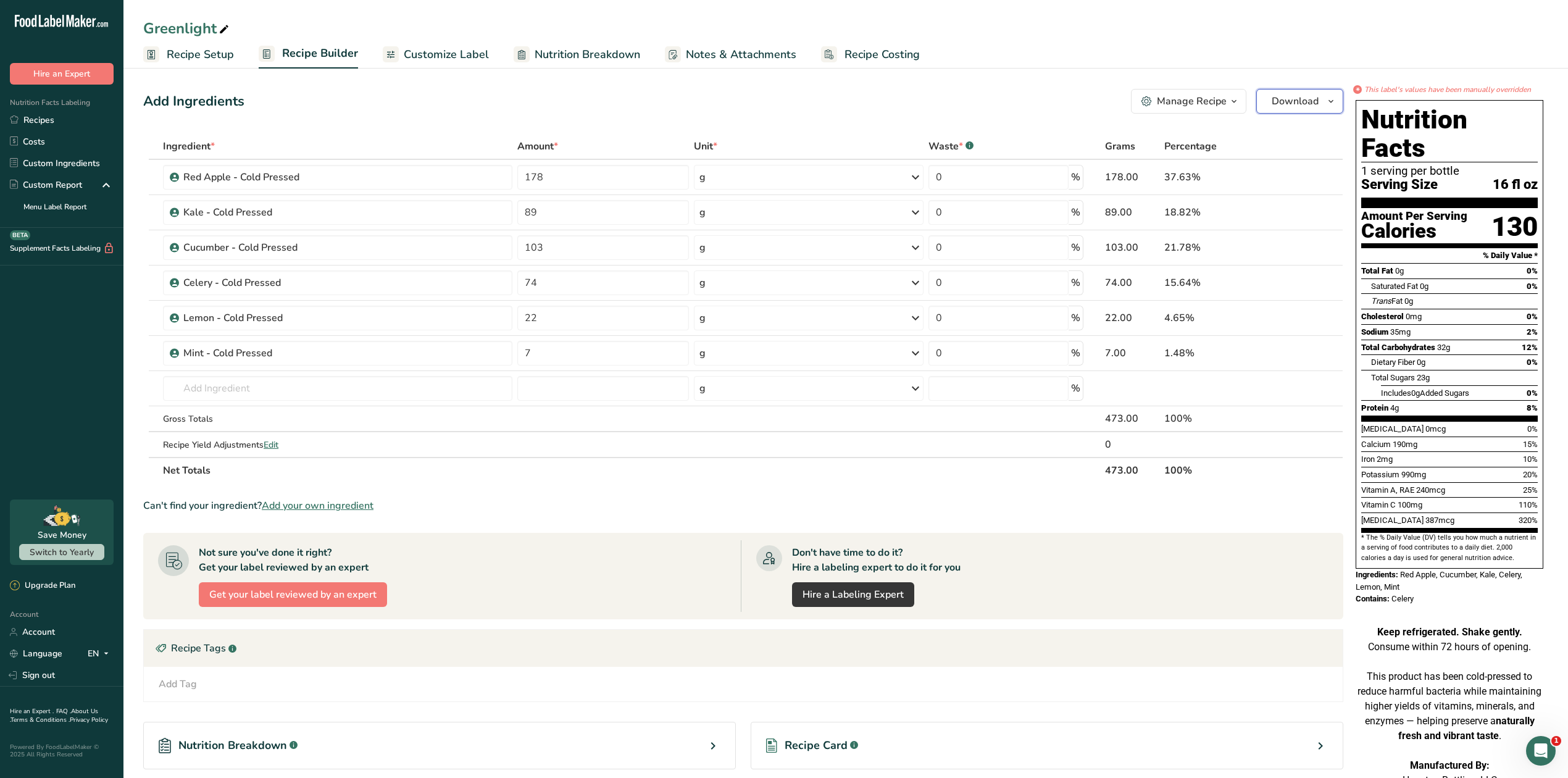
click at [1304, 102] on span "Download" at bounding box center [1295, 101] width 47 height 15
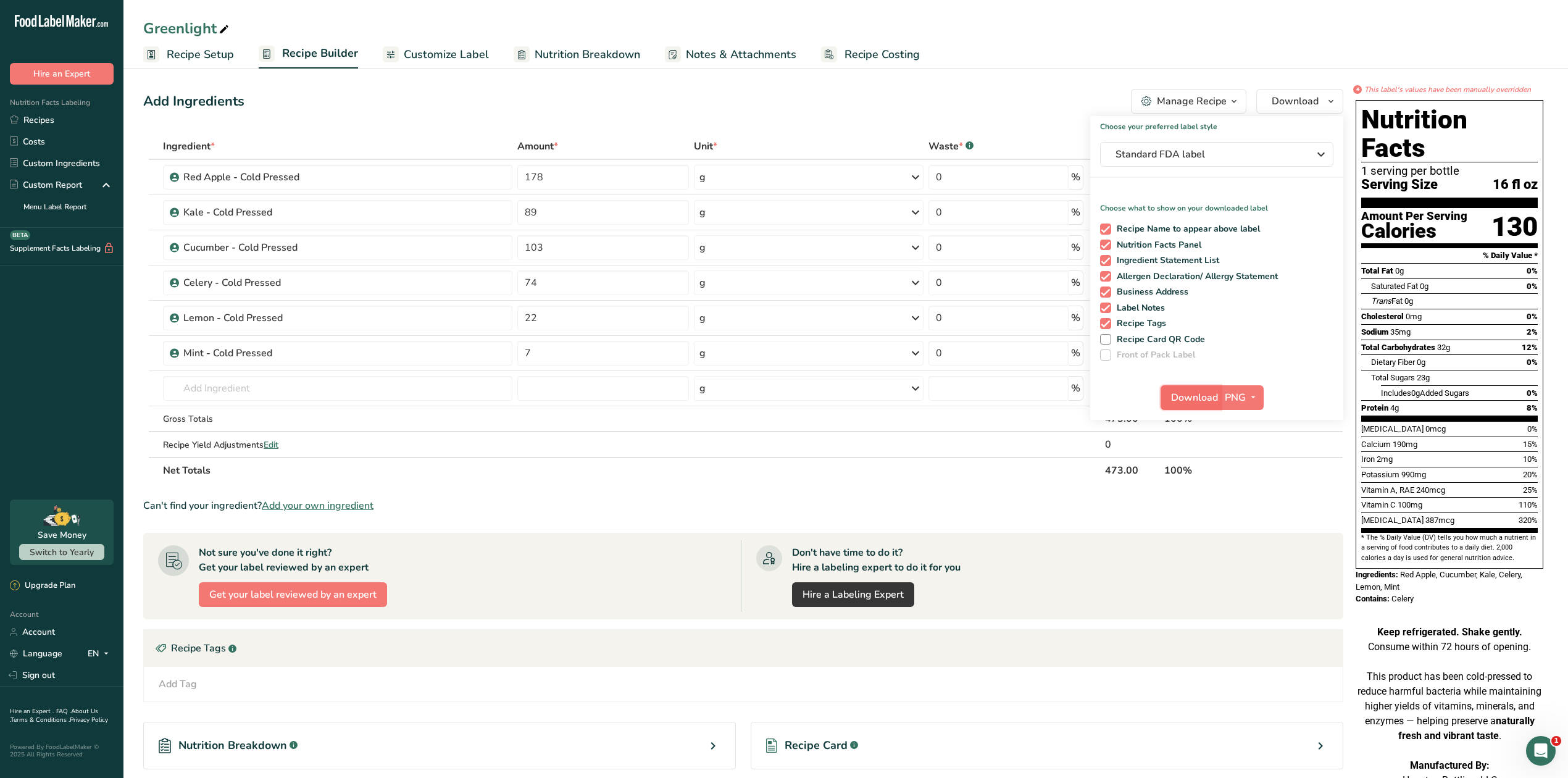
click at [1194, 396] on span "Download" at bounding box center [1195, 397] width 47 height 15
click at [1231, 508] on div "Can't find your ingredient? Add your own ingredient" at bounding box center [743, 505] width 1200 height 15
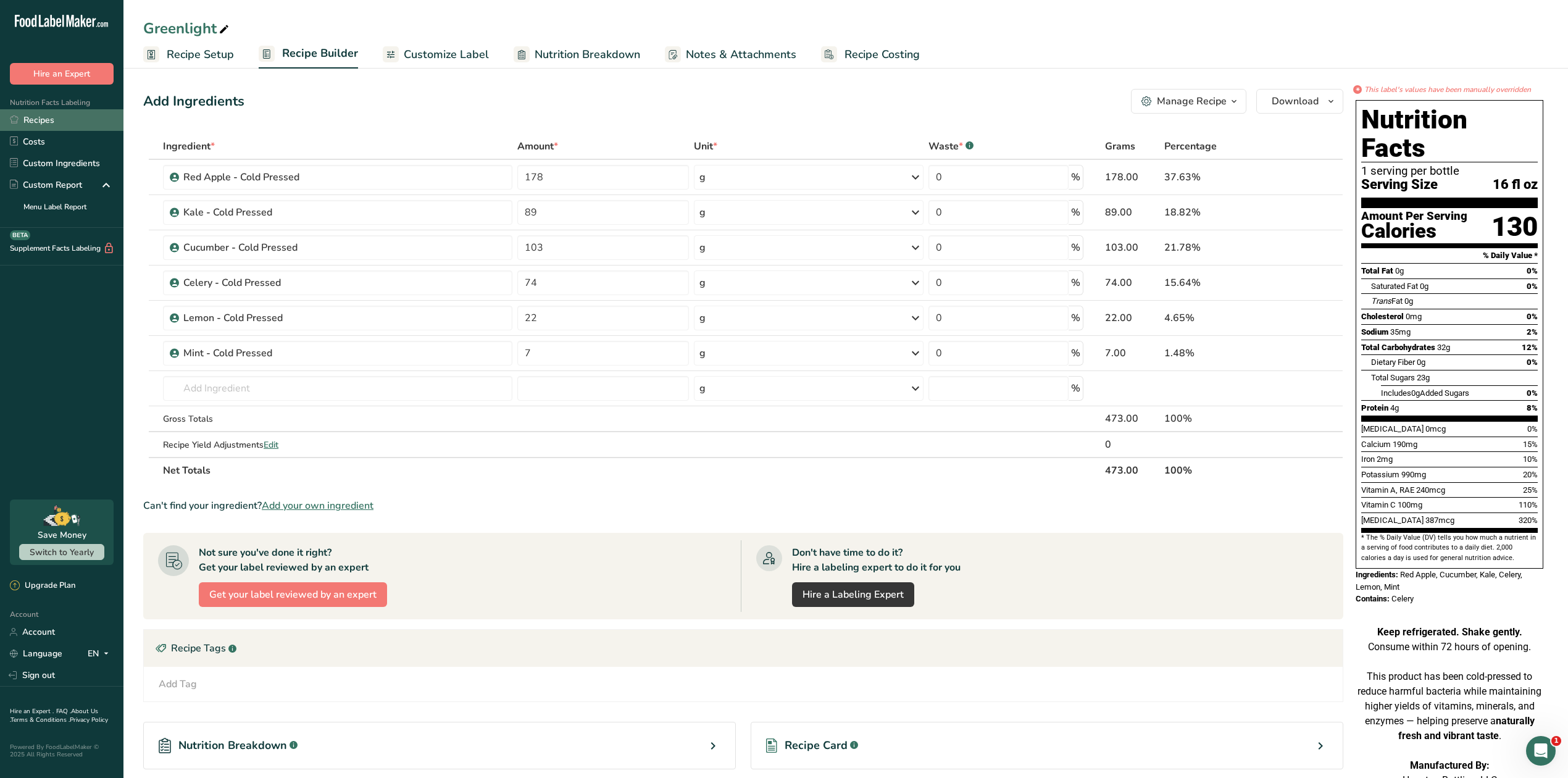
click at [52, 119] on link "Recipes" at bounding box center [61, 120] width 124 height 22
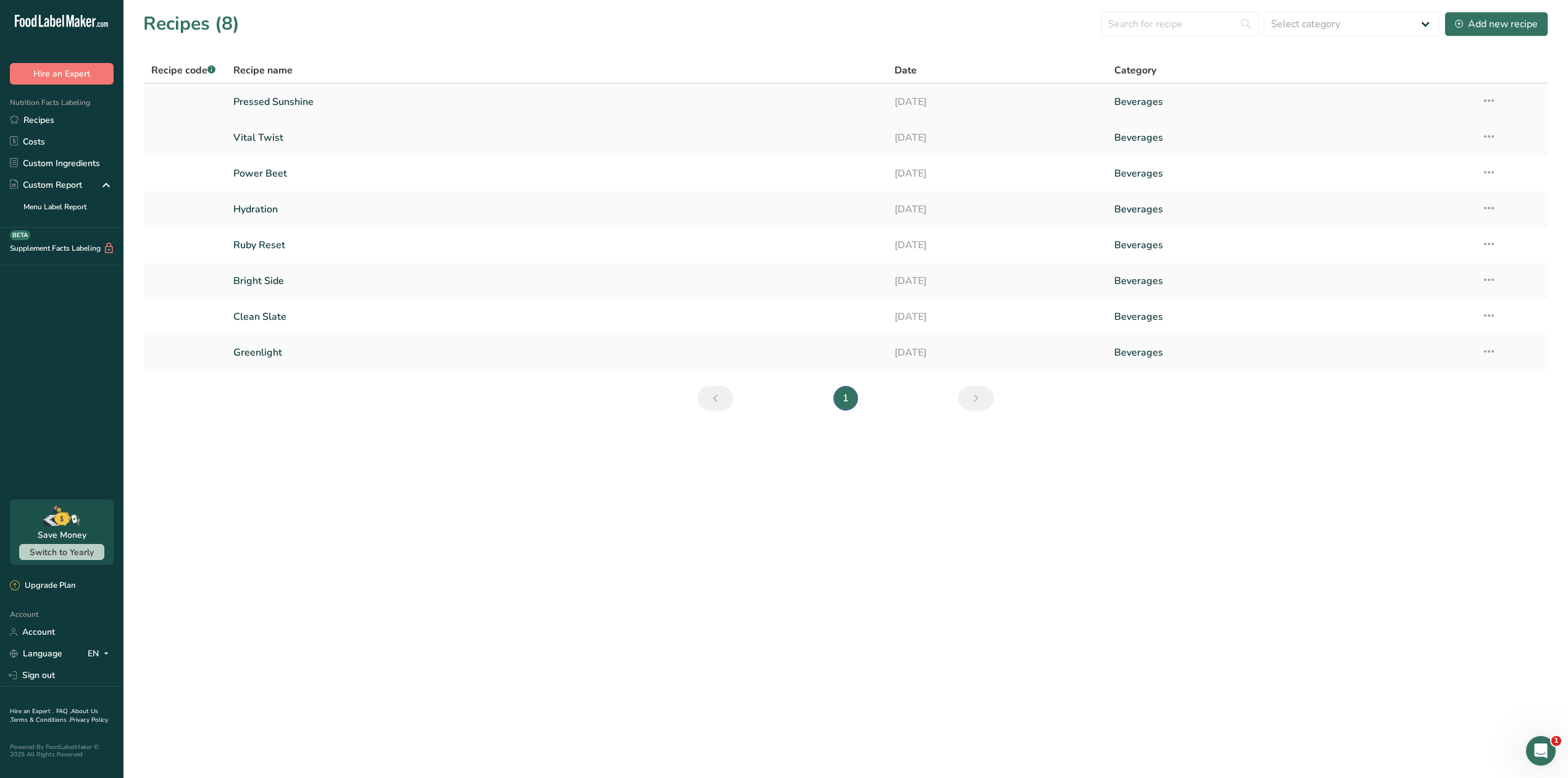
click at [267, 99] on link "Pressed Sunshine" at bounding box center [556, 102] width 646 height 26
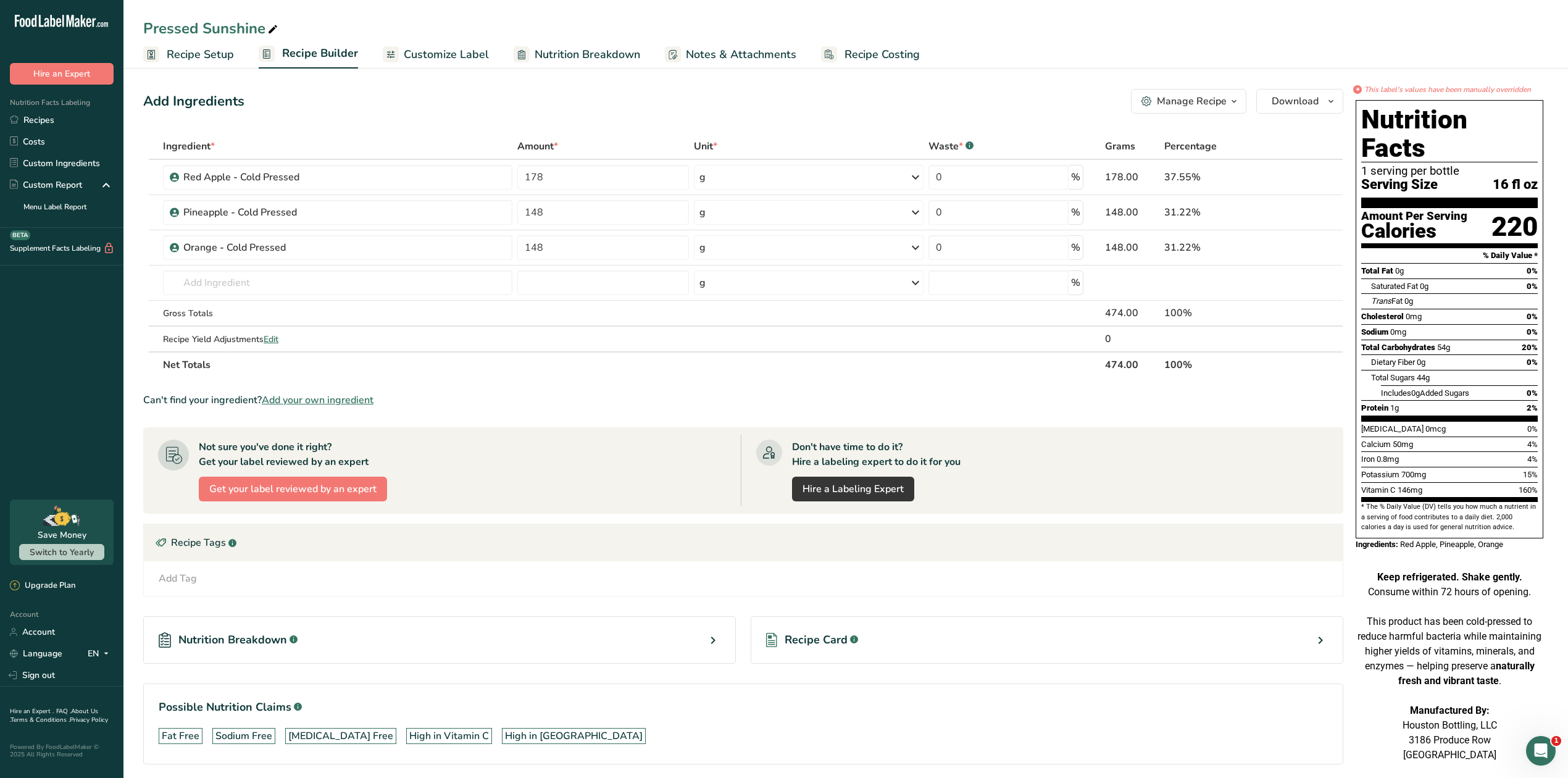
click at [460, 47] on span "Customize Label" at bounding box center [446, 55] width 85 height 17
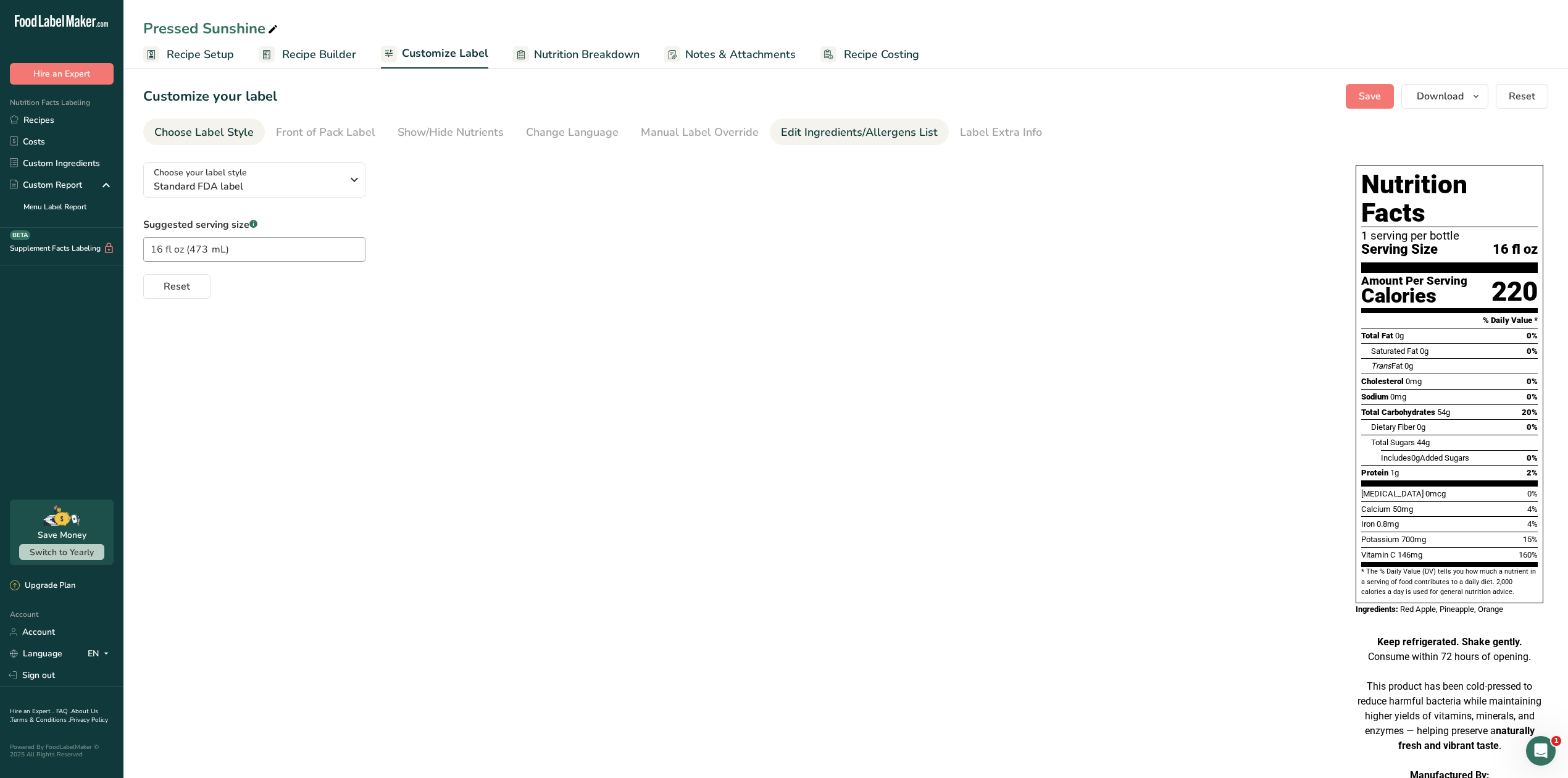
click at [852, 139] on div "Edit Ingredients/Allergens List" at bounding box center [859, 133] width 157 height 17
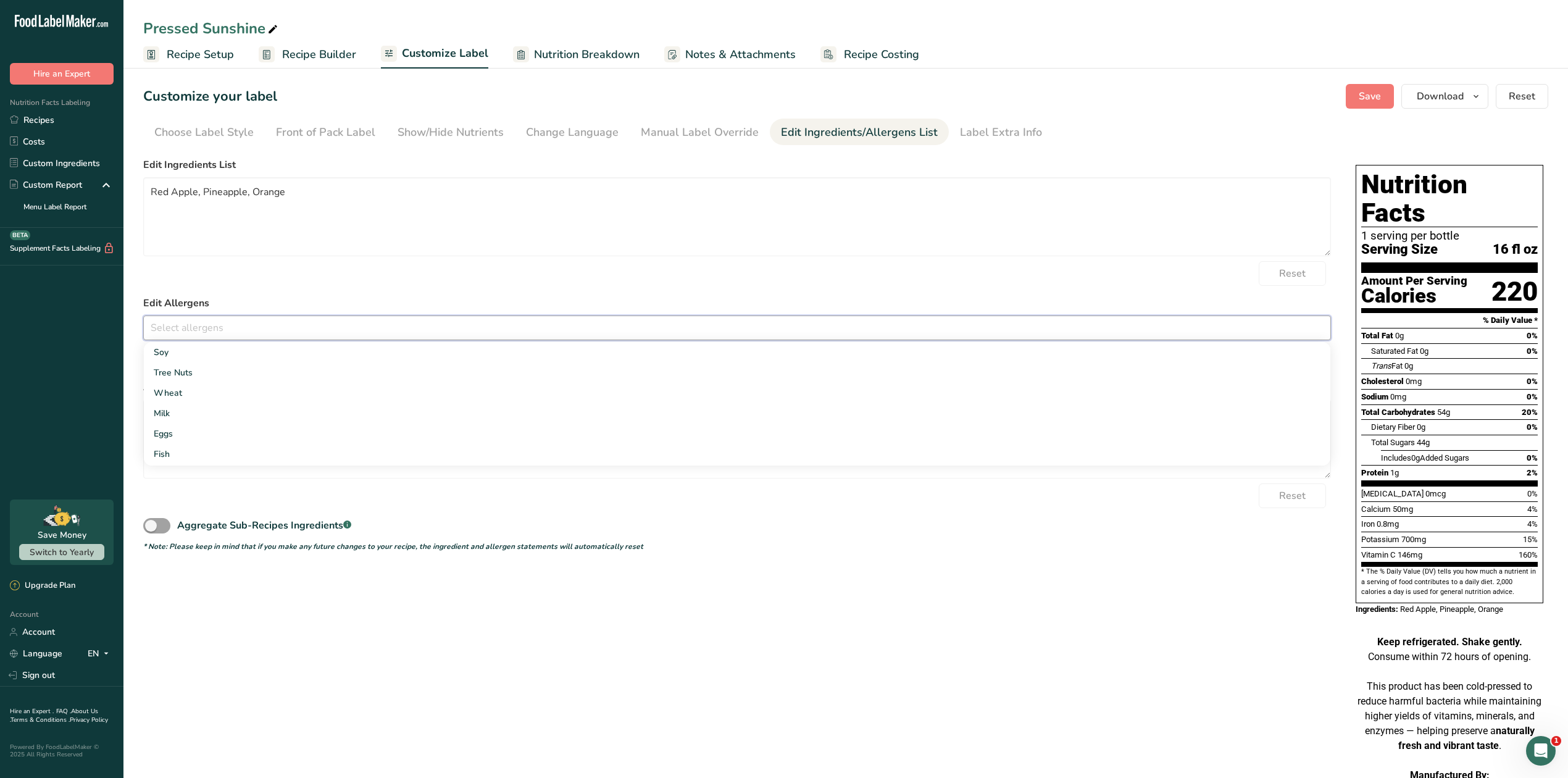
click at [248, 332] on input "text" at bounding box center [737, 327] width 1186 height 19
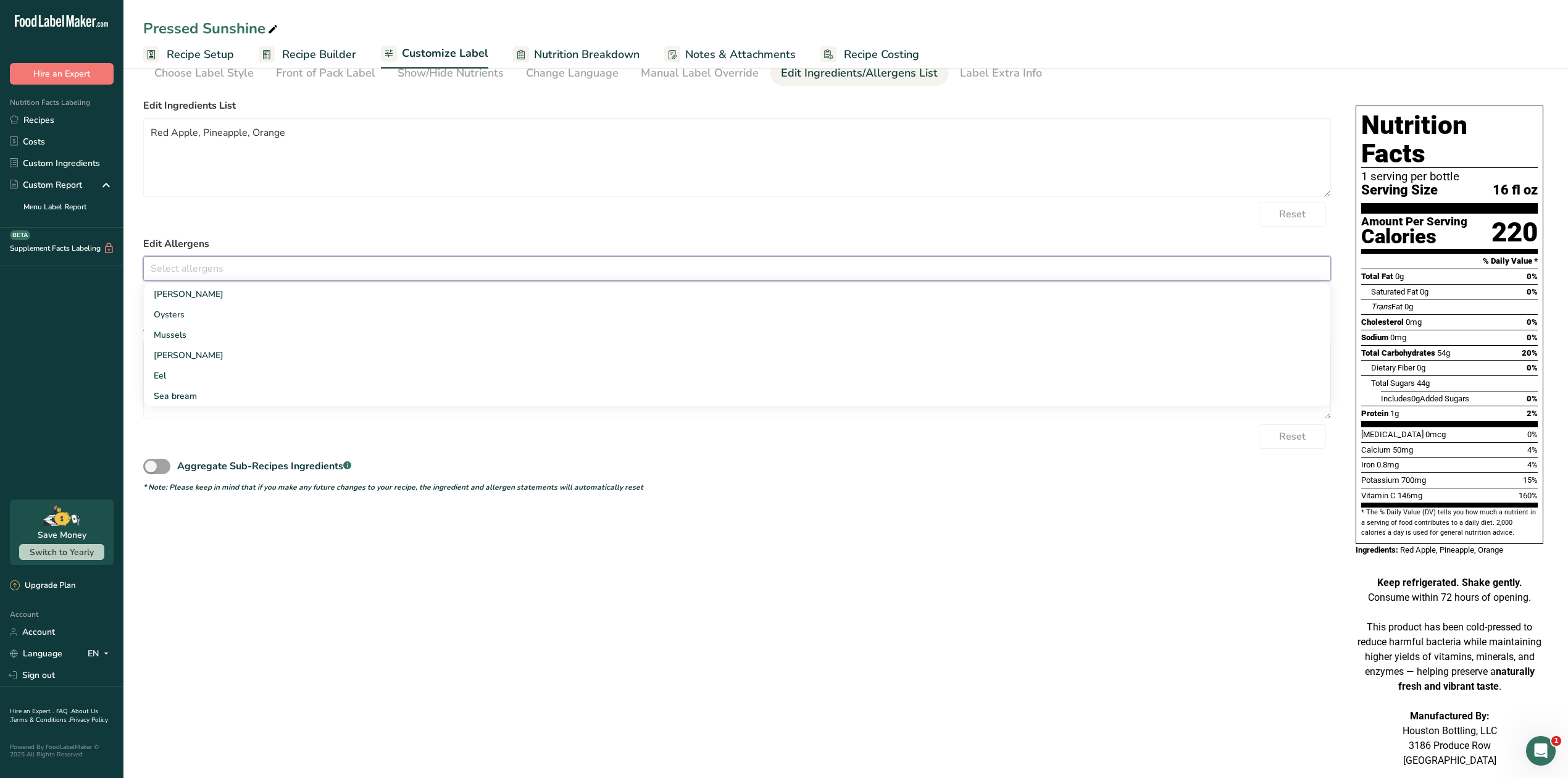
scroll to position [60, 0]
click at [928, 589] on div "Choose your label style Standard FDA label USA (FDA) Standard FDA label Tabular…" at bounding box center [846, 437] width 1405 height 690
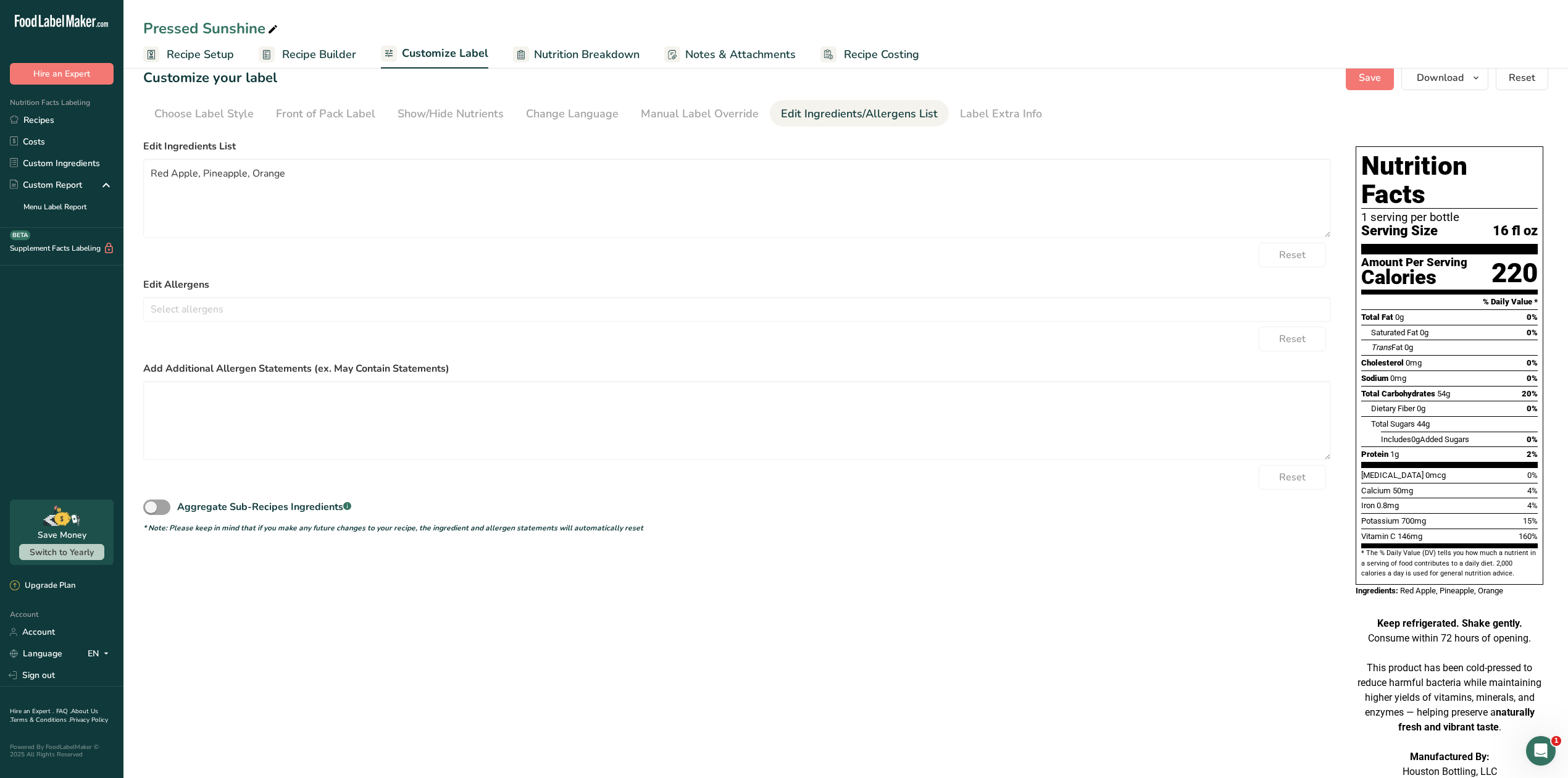
scroll to position [0, 0]
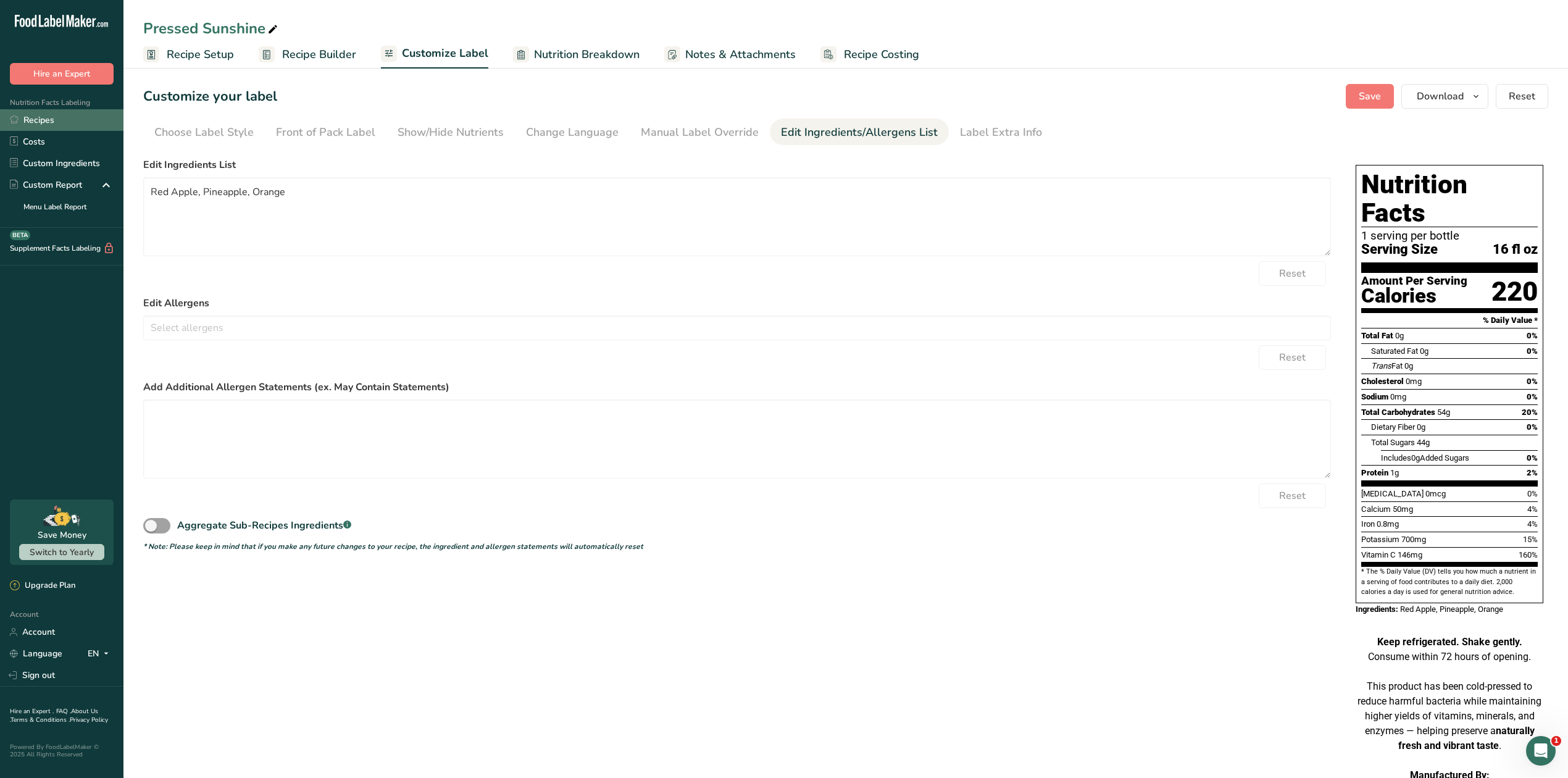
click at [55, 124] on link "Recipes" at bounding box center [61, 120] width 124 height 22
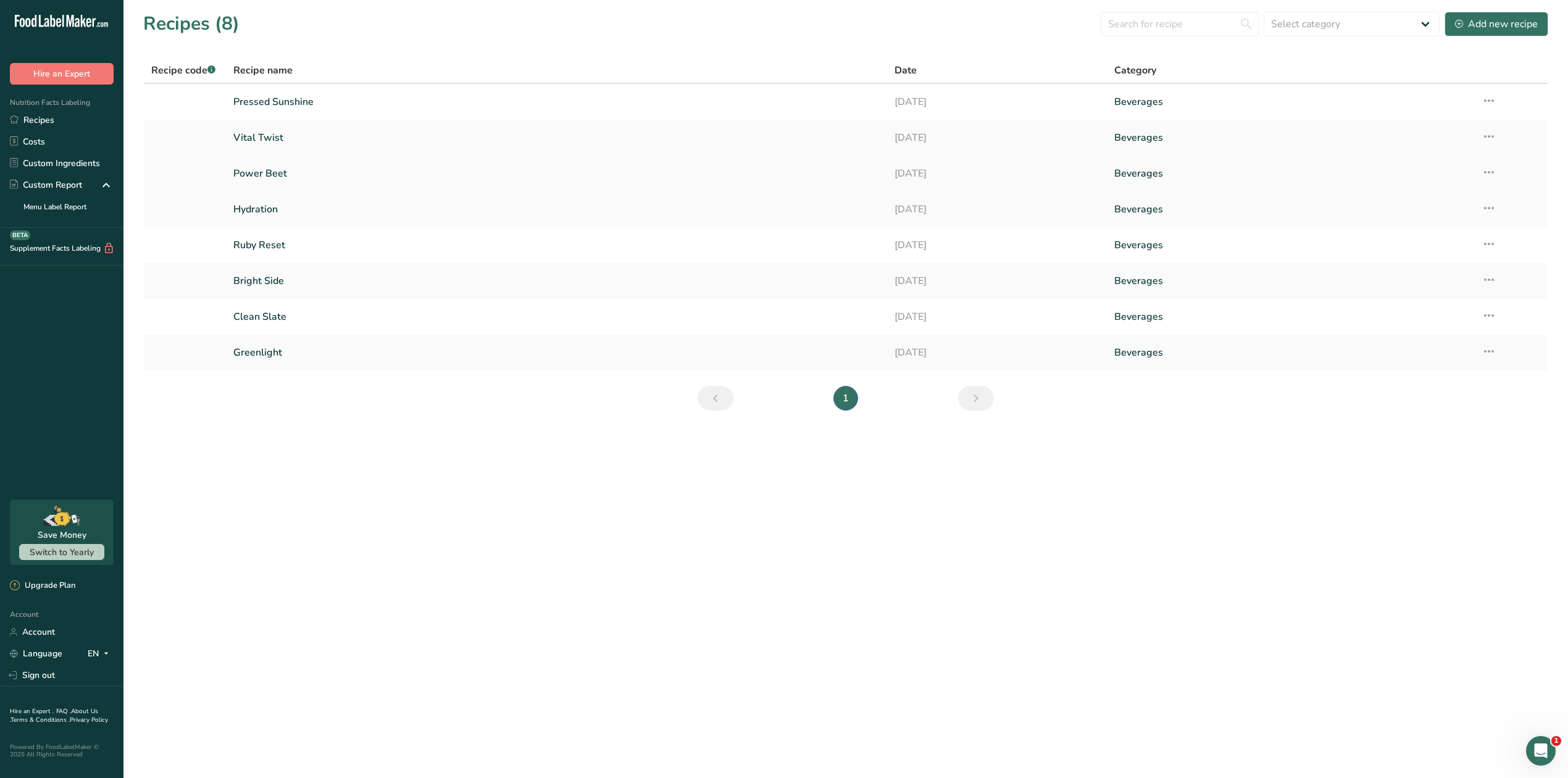
click at [273, 176] on link "Power Beet" at bounding box center [556, 173] width 646 height 26
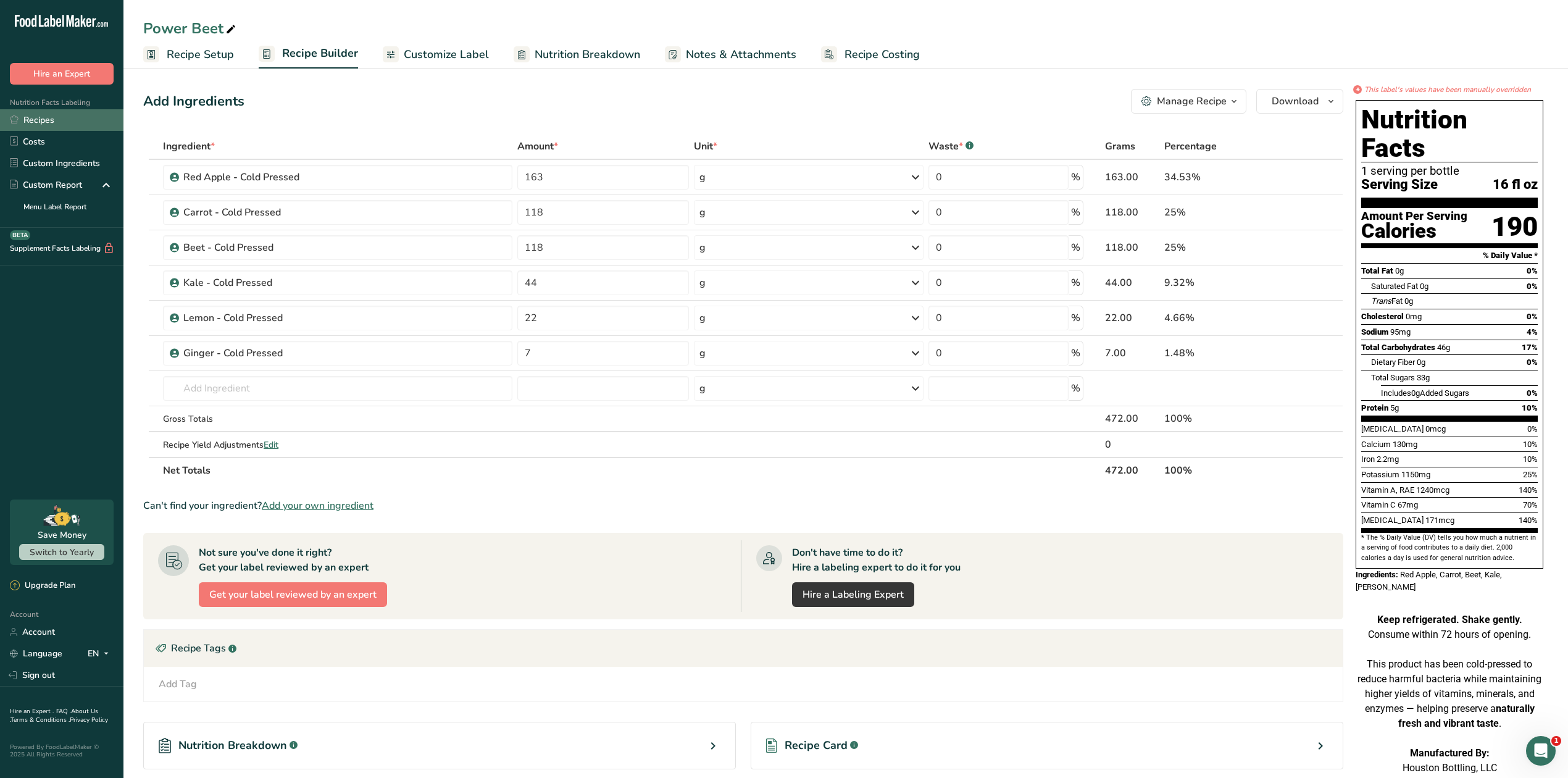
click at [54, 122] on link "Recipes" at bounding box center [61, 120] width 124 height 22
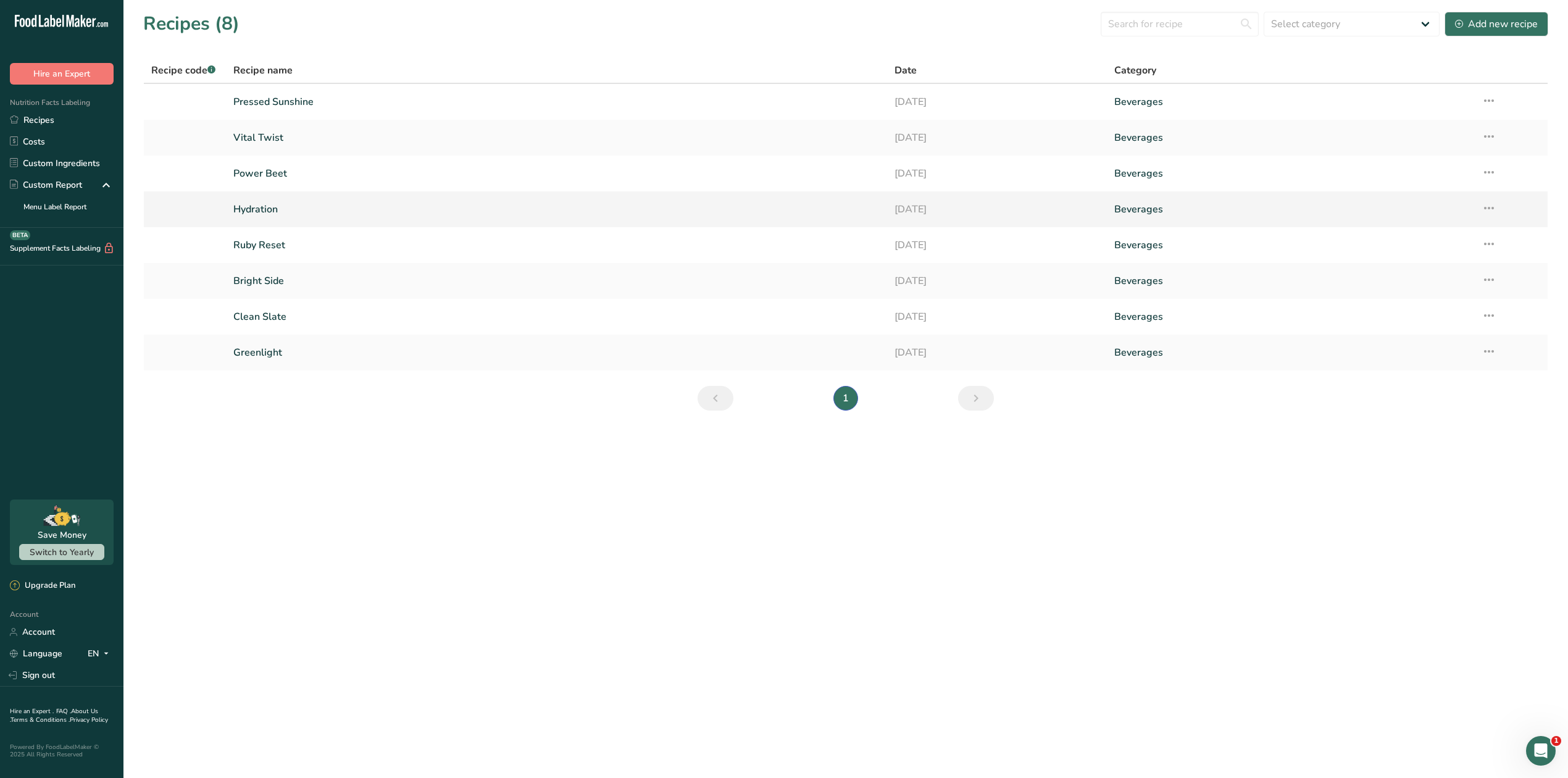
click at [265, 210] on link "Hydration" at bounding box center [556, 209] width 646 height 26
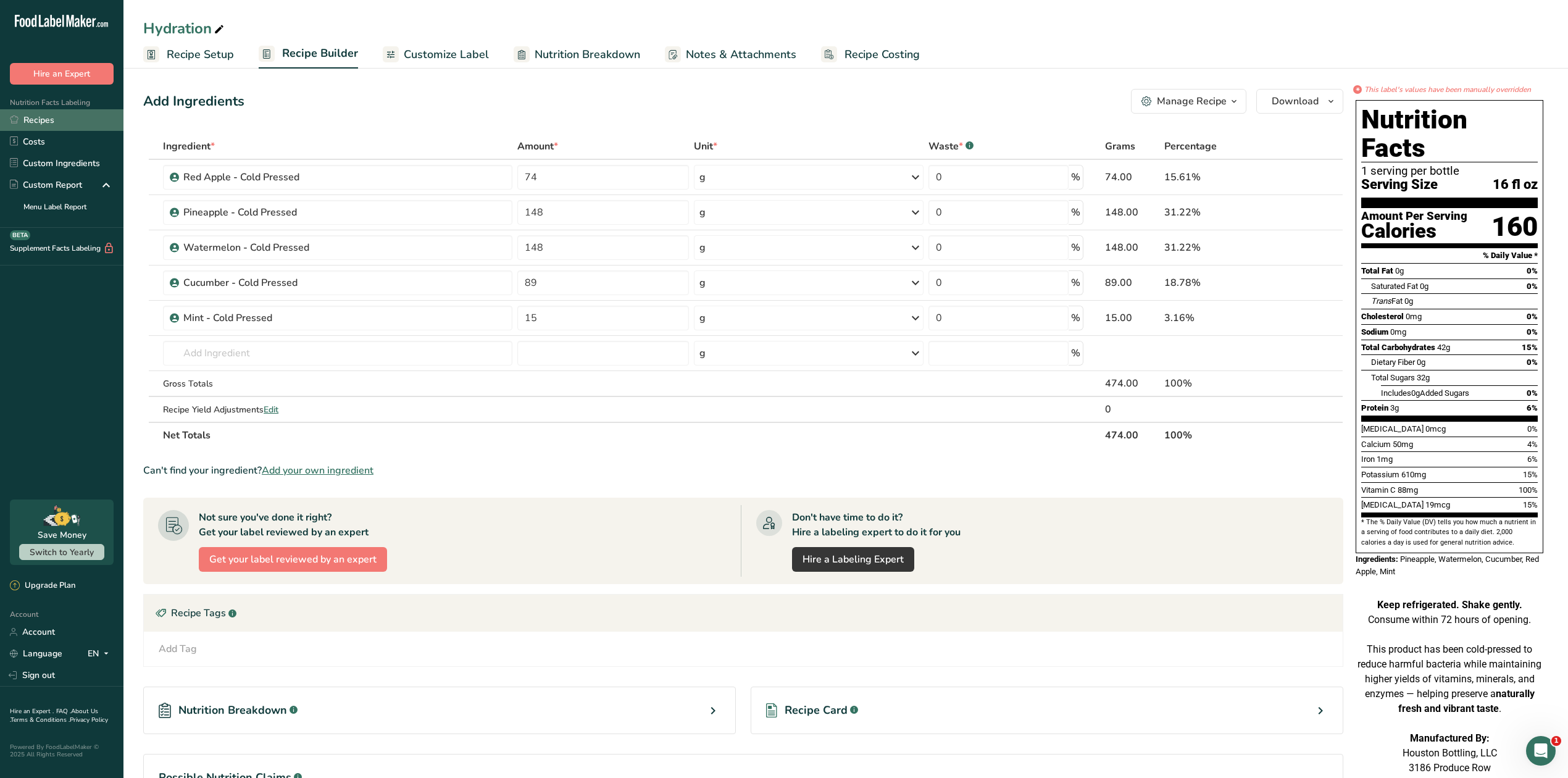
click at [41, 121] on link "Recipes" at bounding box center [61, 120] width 124 height 22
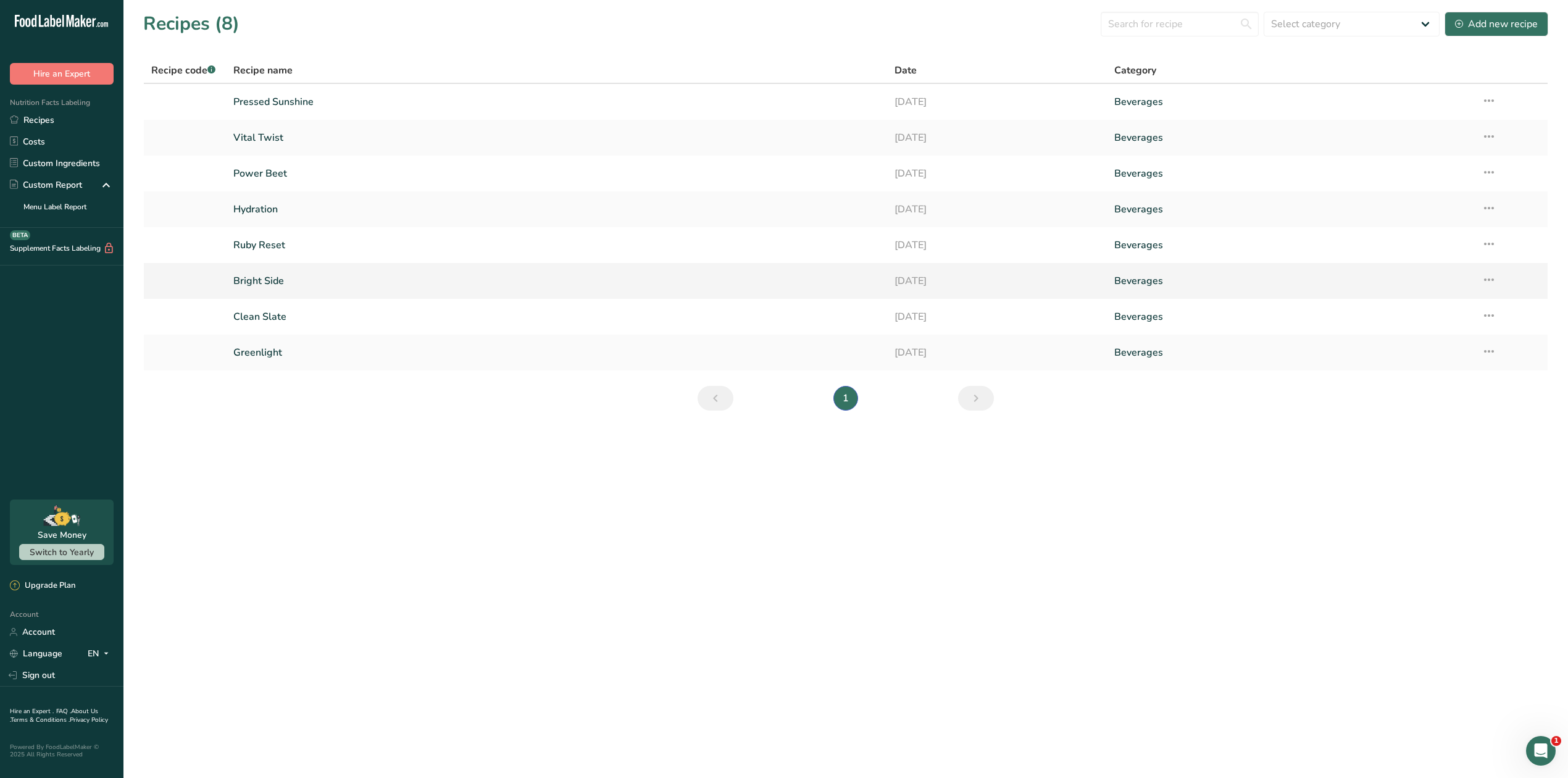
click at [258, 280] on link "Bright Side" at bounding box center [556, 280] width 646 height 26
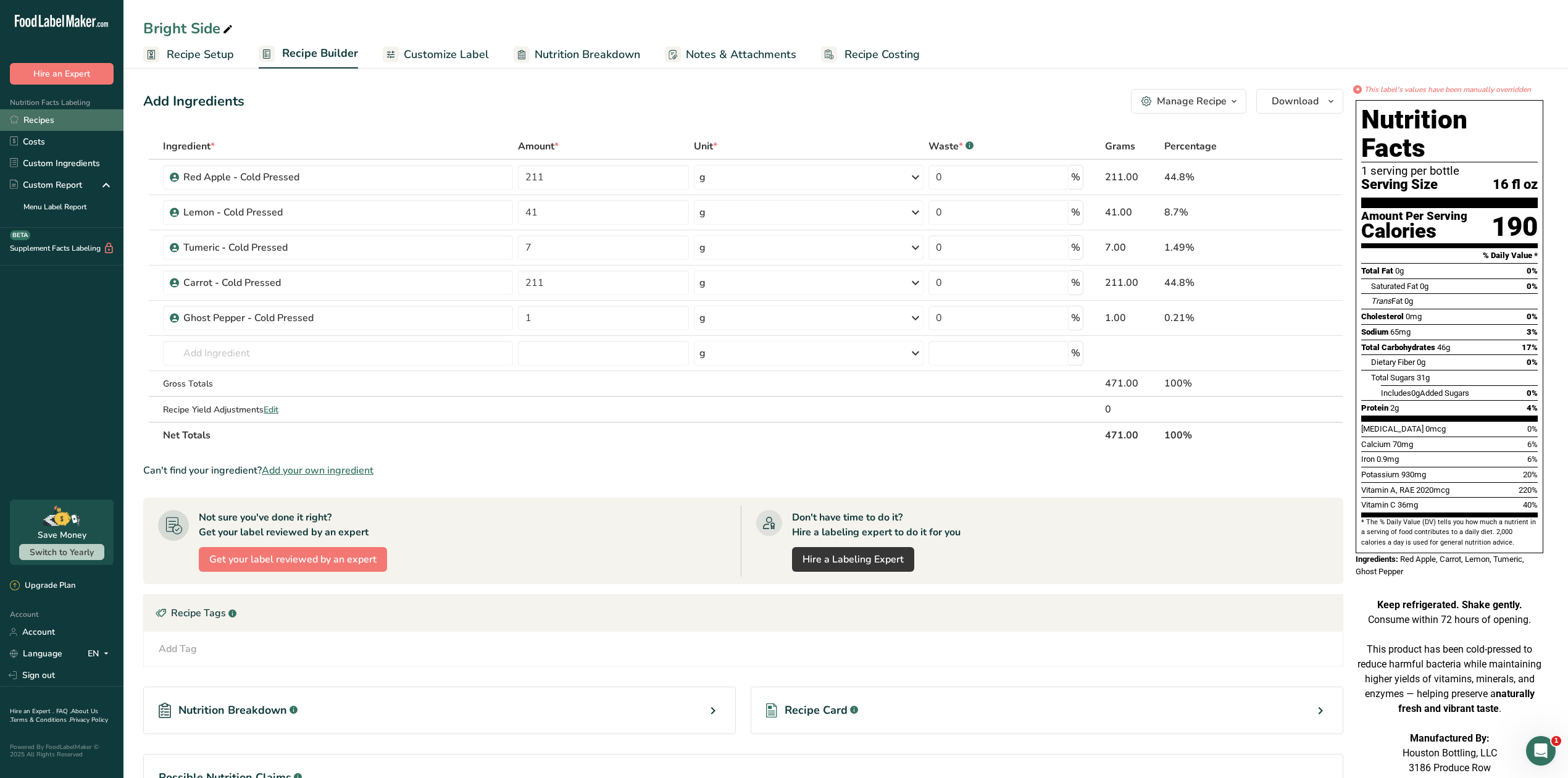
click at [62, 121] on link "Recipes" at bounding box center [61, 120] width 124 height 22
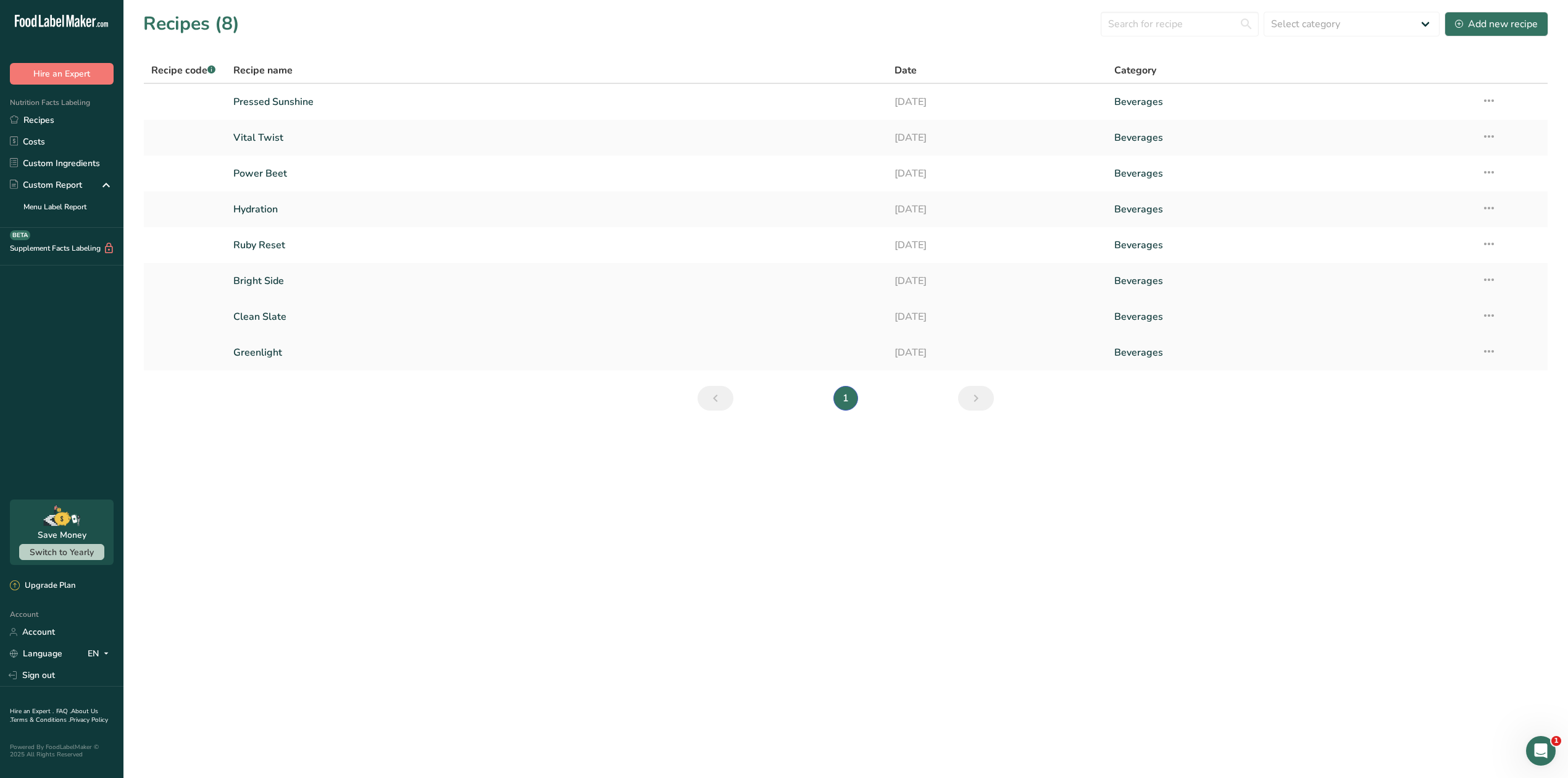
click at [270, 320] on link "Clean Slate" at bounding box center [556, 316] width 646 height 26
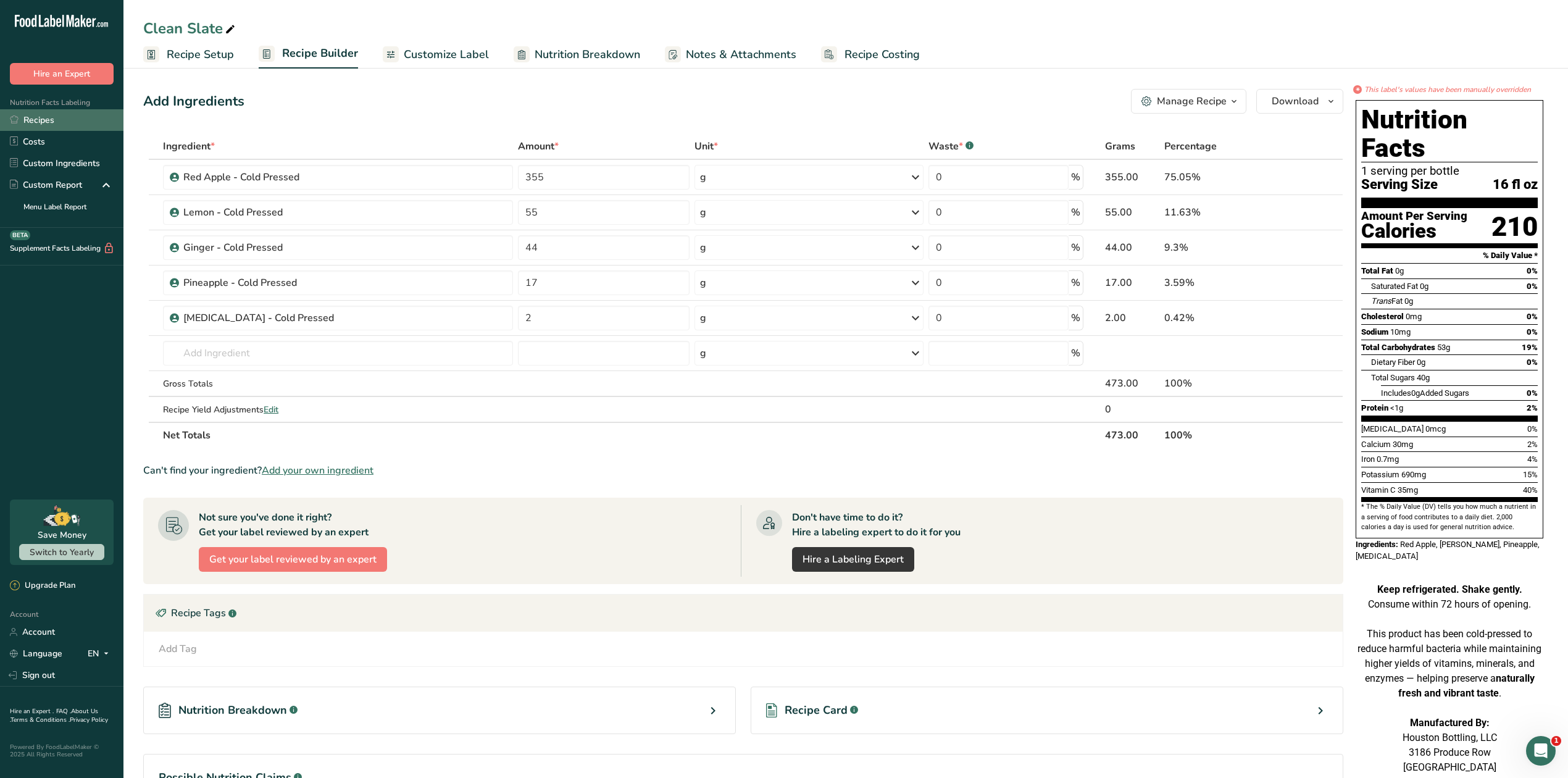
click at [62, 122] on link "Recipes" at bounding box center [61, 120] width 124 height 22
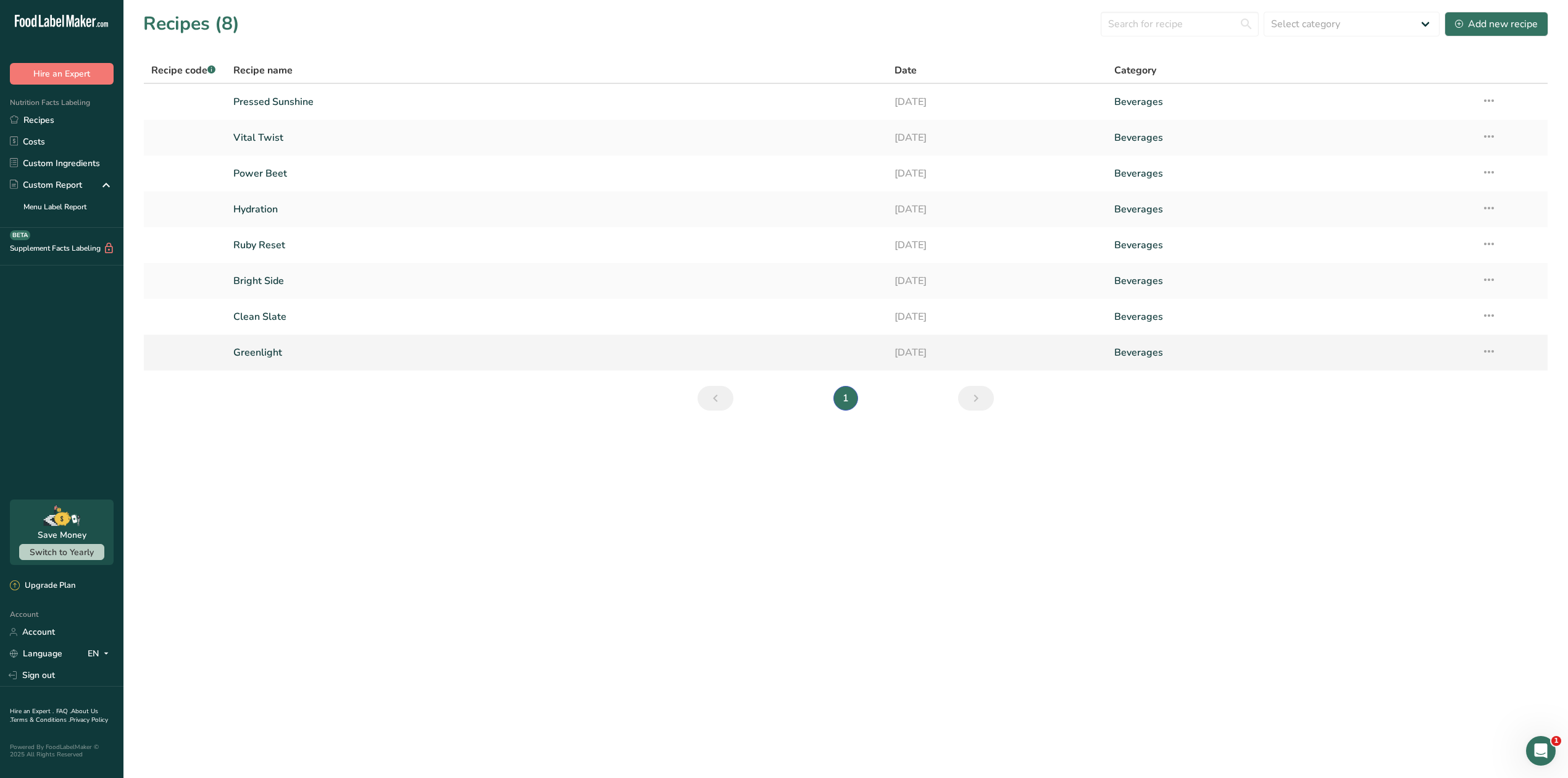
click at [273, 351] on link "Greenlight" at bounding box center [556, 352] width 646 height 26
